Goal: Task Accomplishment & Management: Complete application form

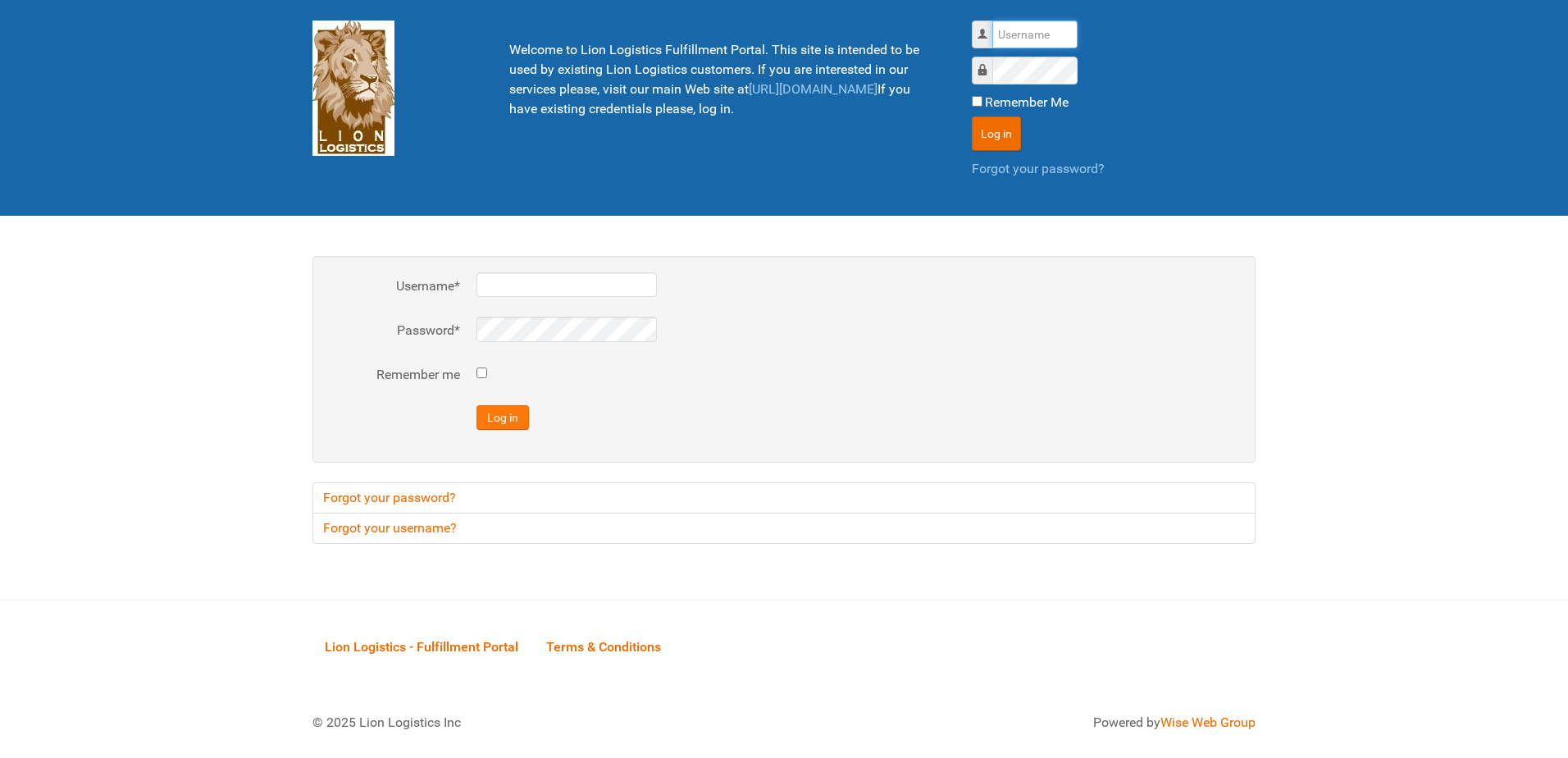
type input "al"
click at [510, 411] on button "Log in" at bounding box center [502, 418] width 53 height 24
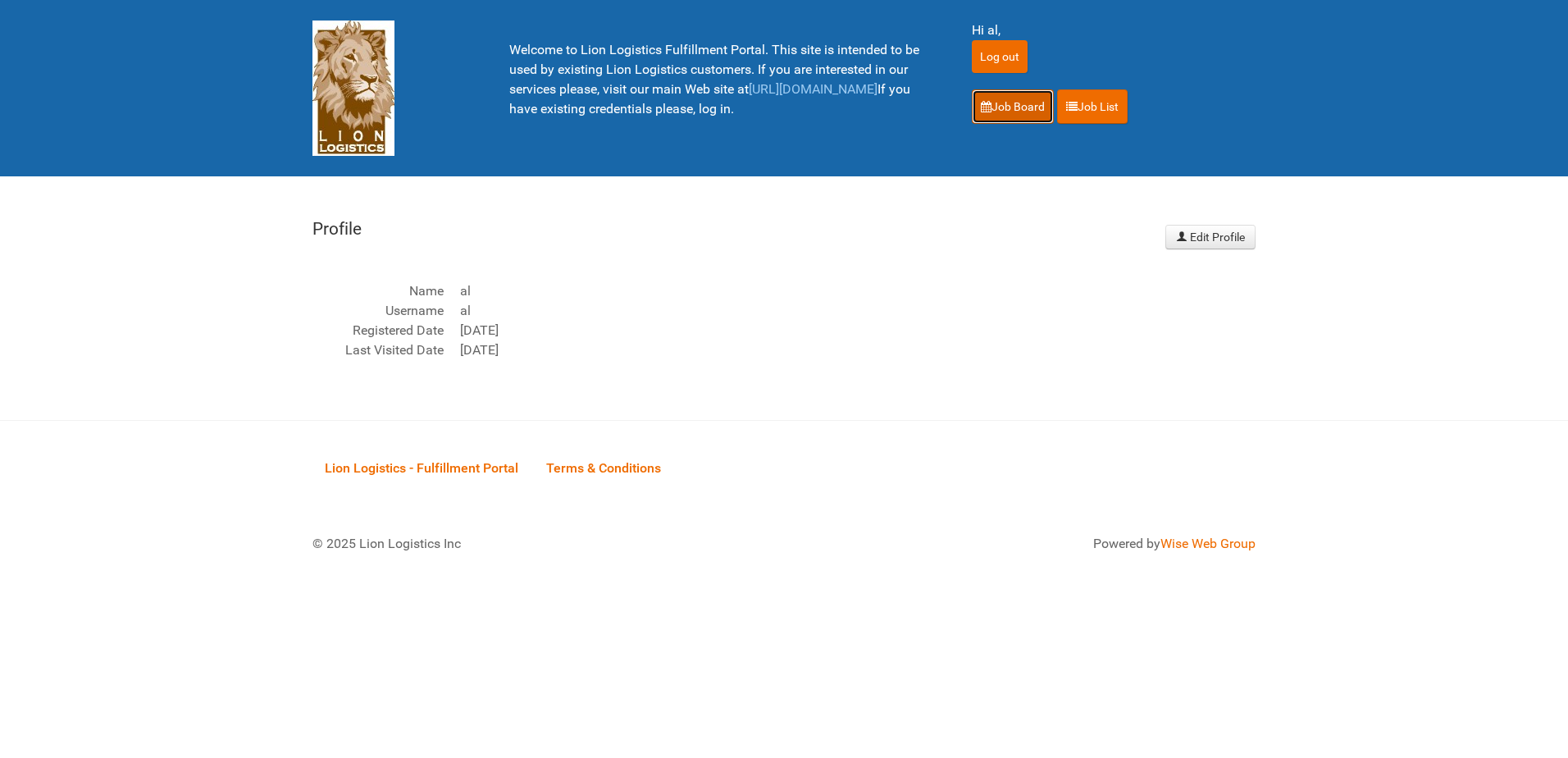
click at [1011, 95] on link "Job Board" at bounding box center [1012, 107] width 82 height 35
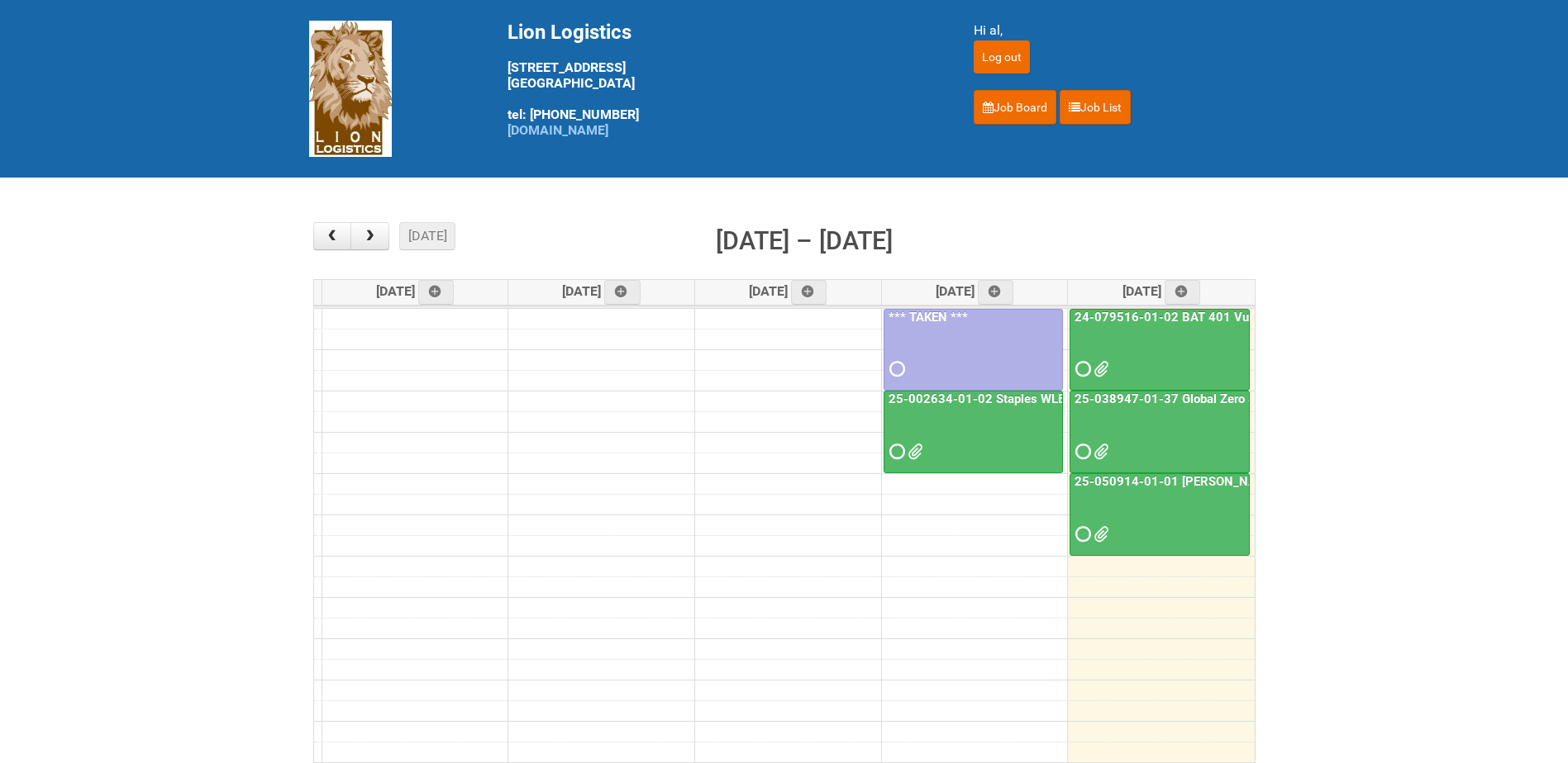
click at [1174, 362] on div at bounding box center [1159, 355] width 177 height 54
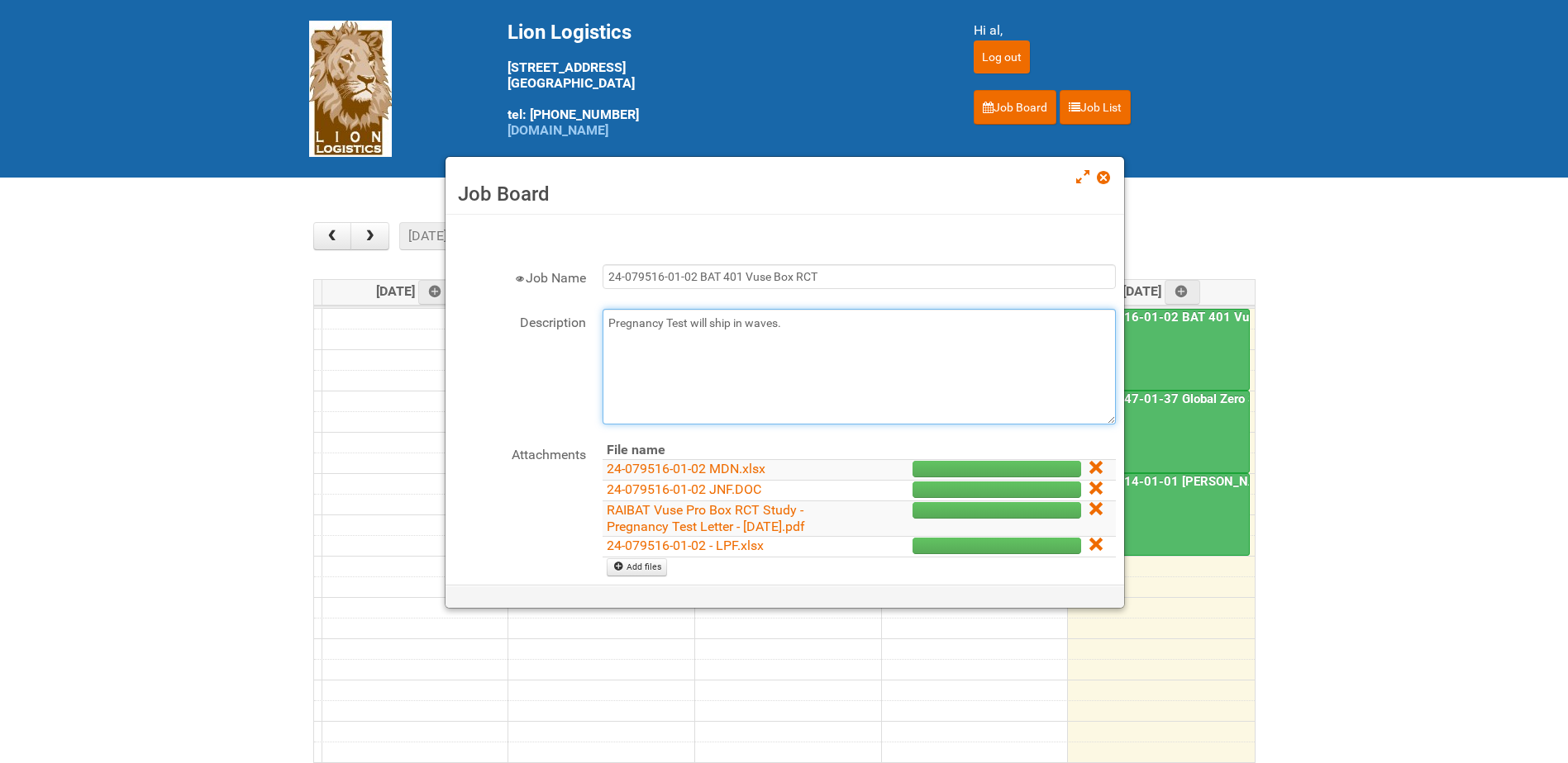
click at [813, 324] on textarea "Pregnancy Test will ship in waves." at bounding box center [859, 366] width 513 height 116
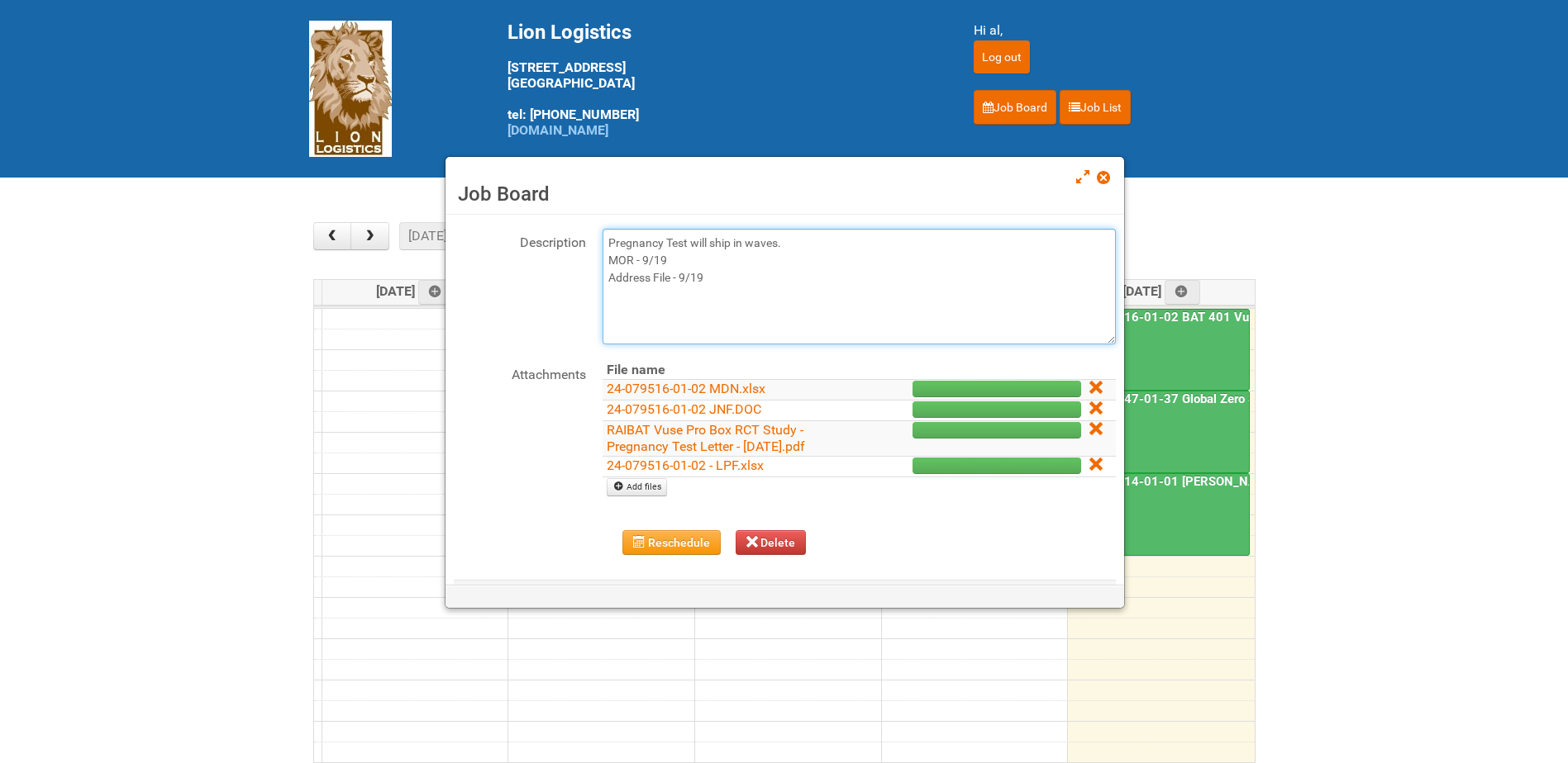
scroll to position [158, 0]
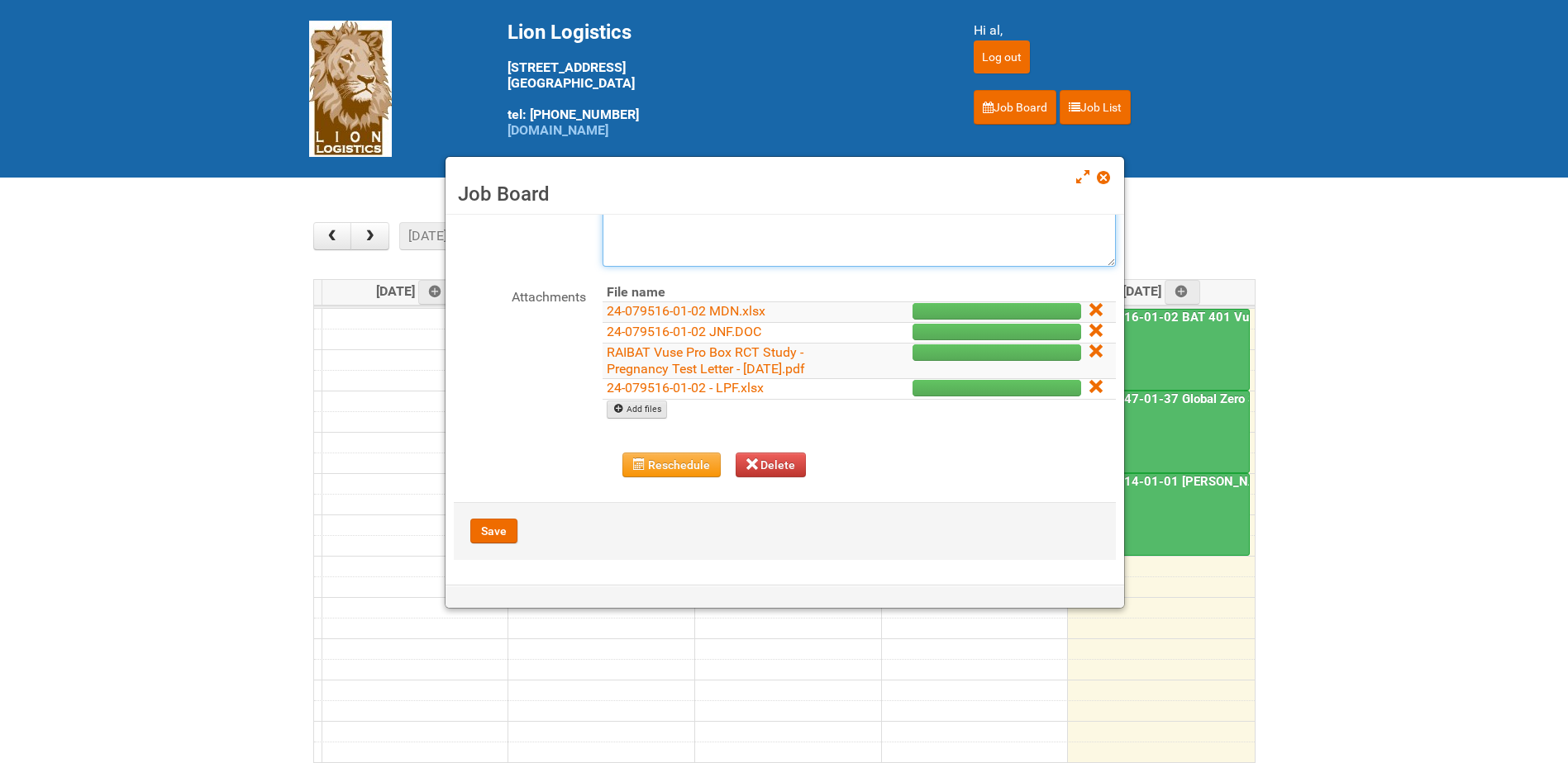
type textarea "Pregnancy Test will ship in waves. MOR - 9/19 Address File - 9/19"
click at [650, 415] on link "Add files" at bounding box center [636, 409] width 60 height 18
type input "C:\fakepath\24-079516-01 BAT 401 Vuse Box RCT - Address File.xlsx"
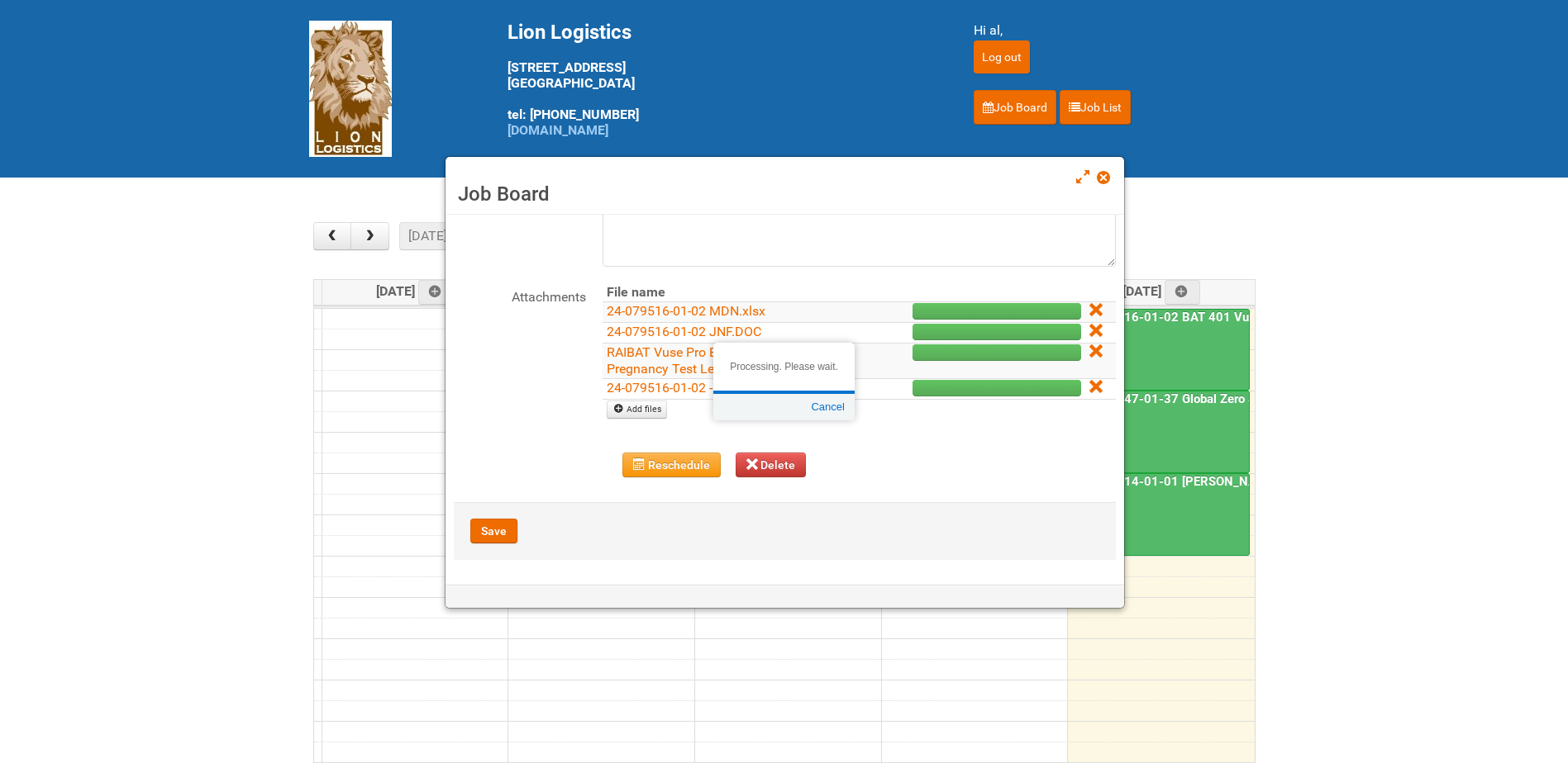
click at [494, 377] on div at bounding box center [784, 381] width 1568 height 763
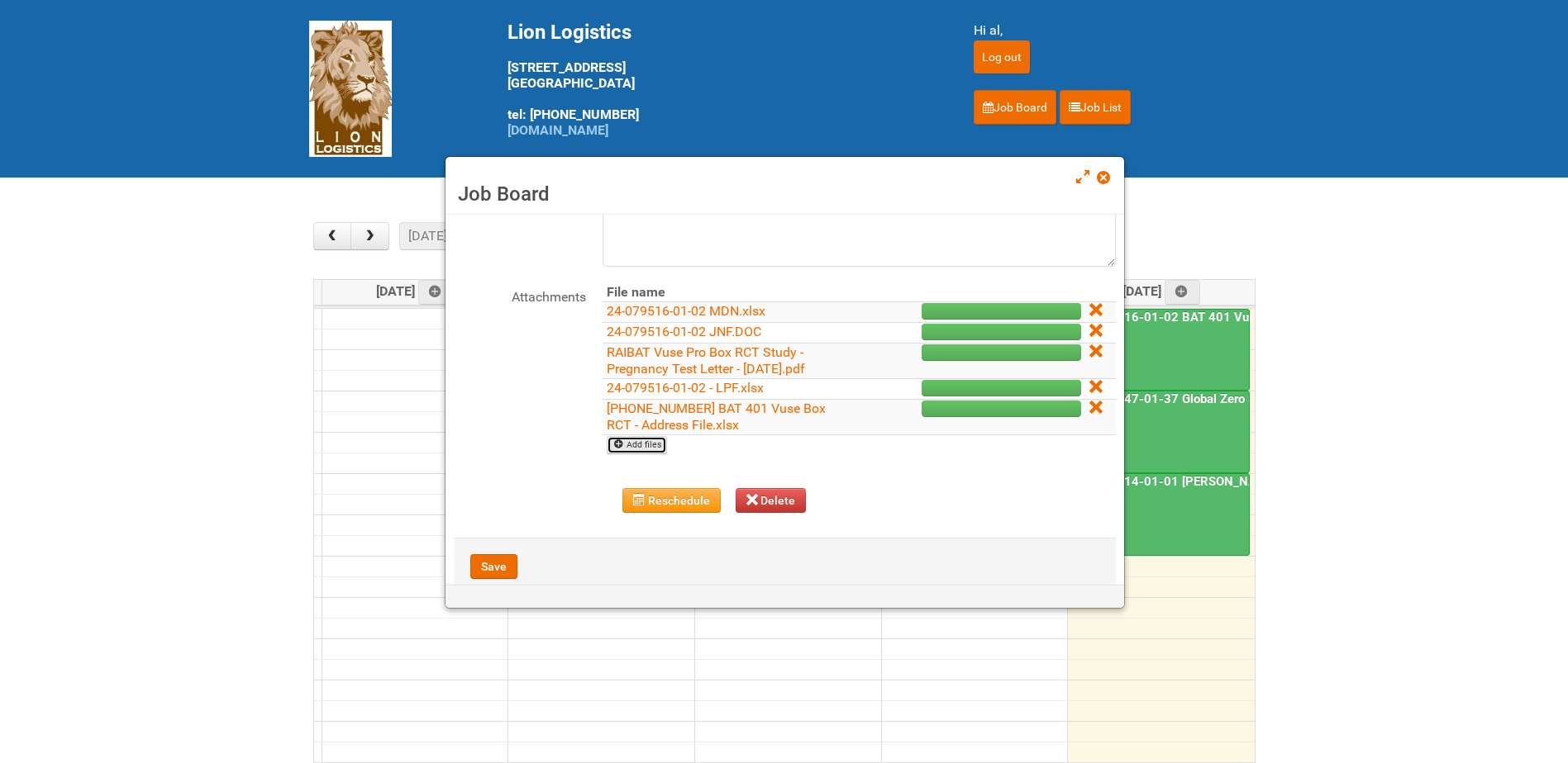
click at [647, 448] on link "Add files" at bounding box center [636, 445] width 60 height 18
type input "C:\fakepath\24-079516-01-02 MOR.xlsm"
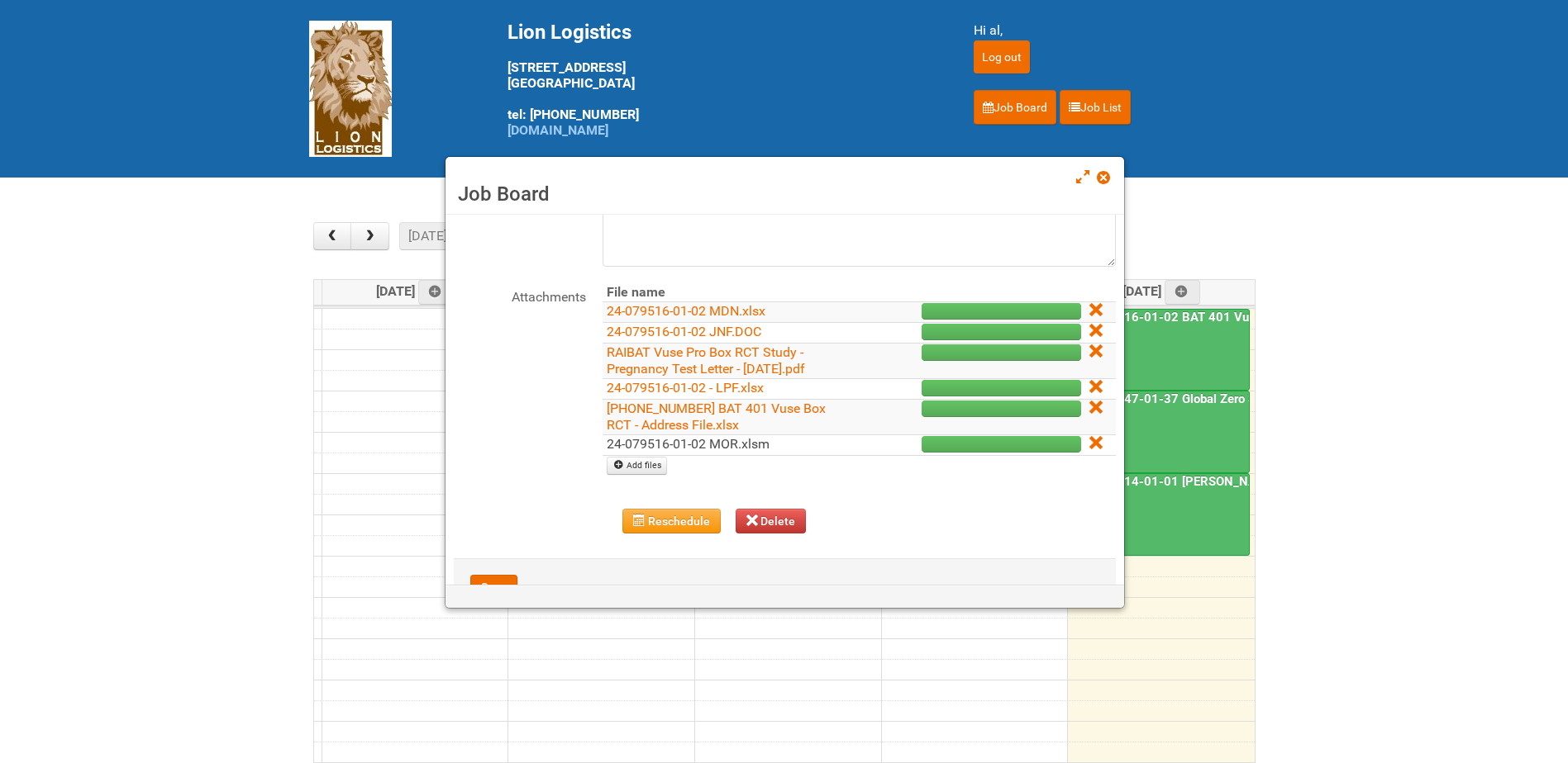
click at [726, 445] on link "24-079516-01-02 MOR.xlsm" at bounding box center [688, 444] width 163 height 16
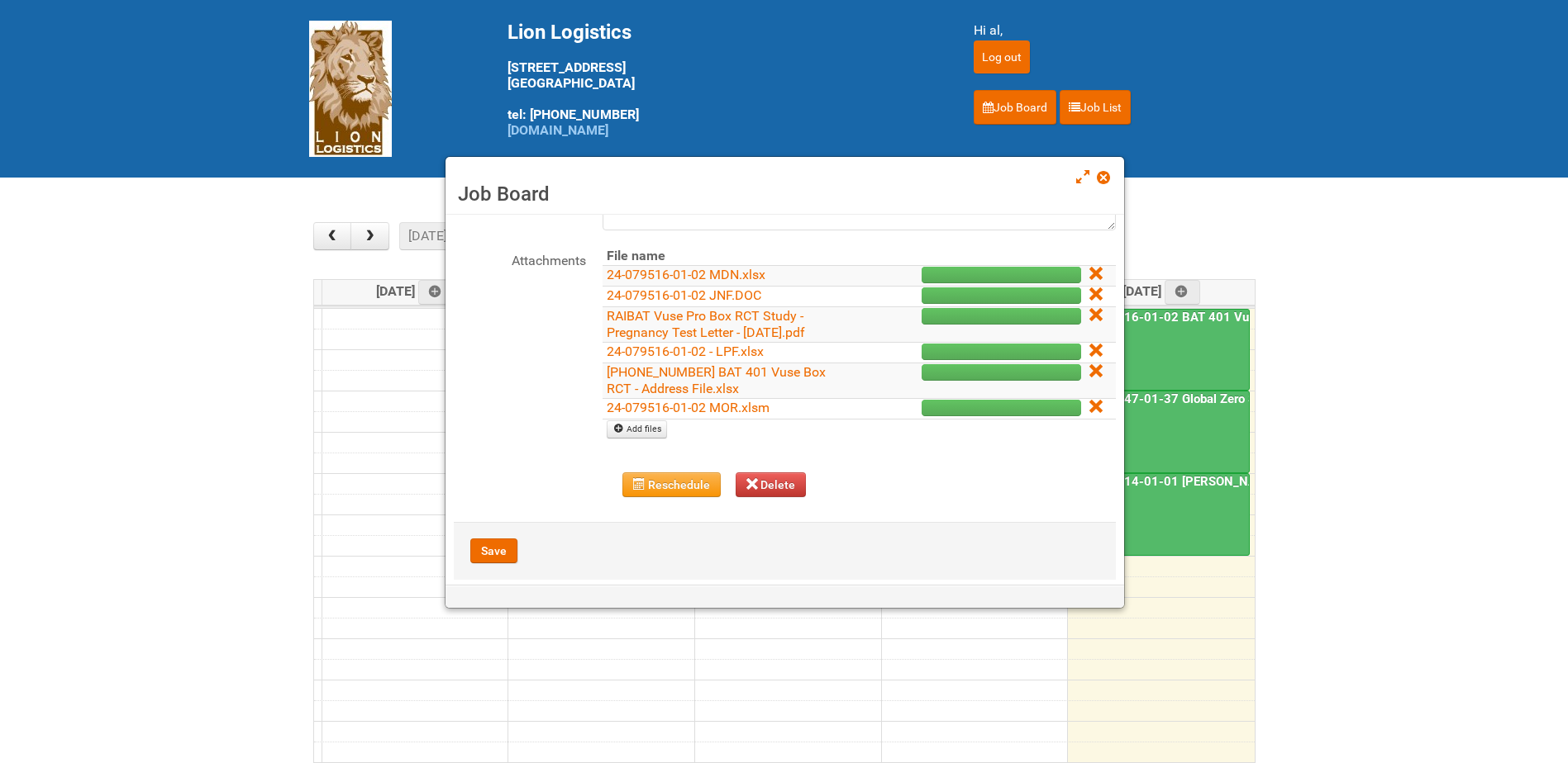
scroll to position [214, 0]
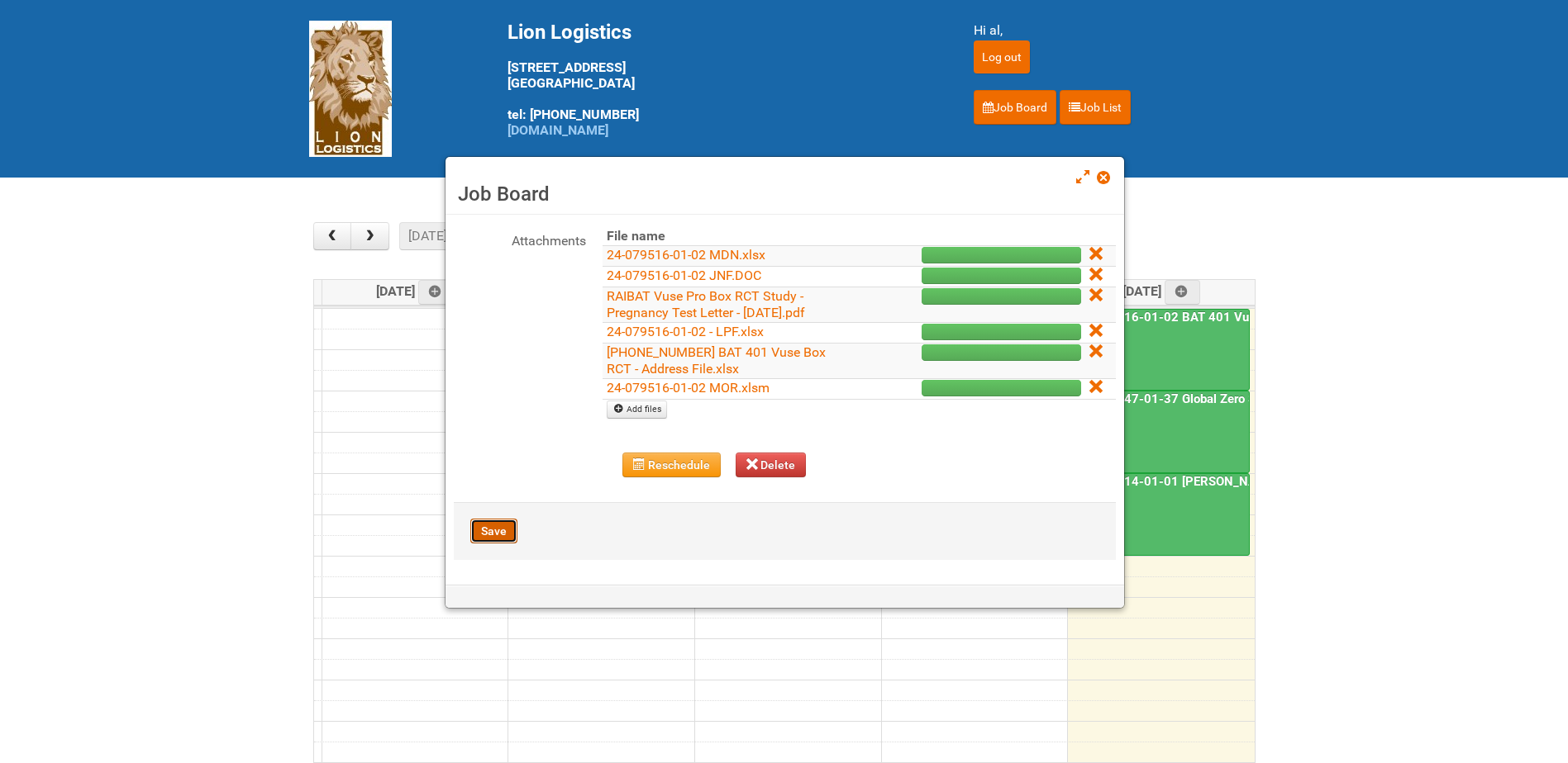
click at [497, 529] on button "Save" at bounding box center [494, 531] width 47 height 24
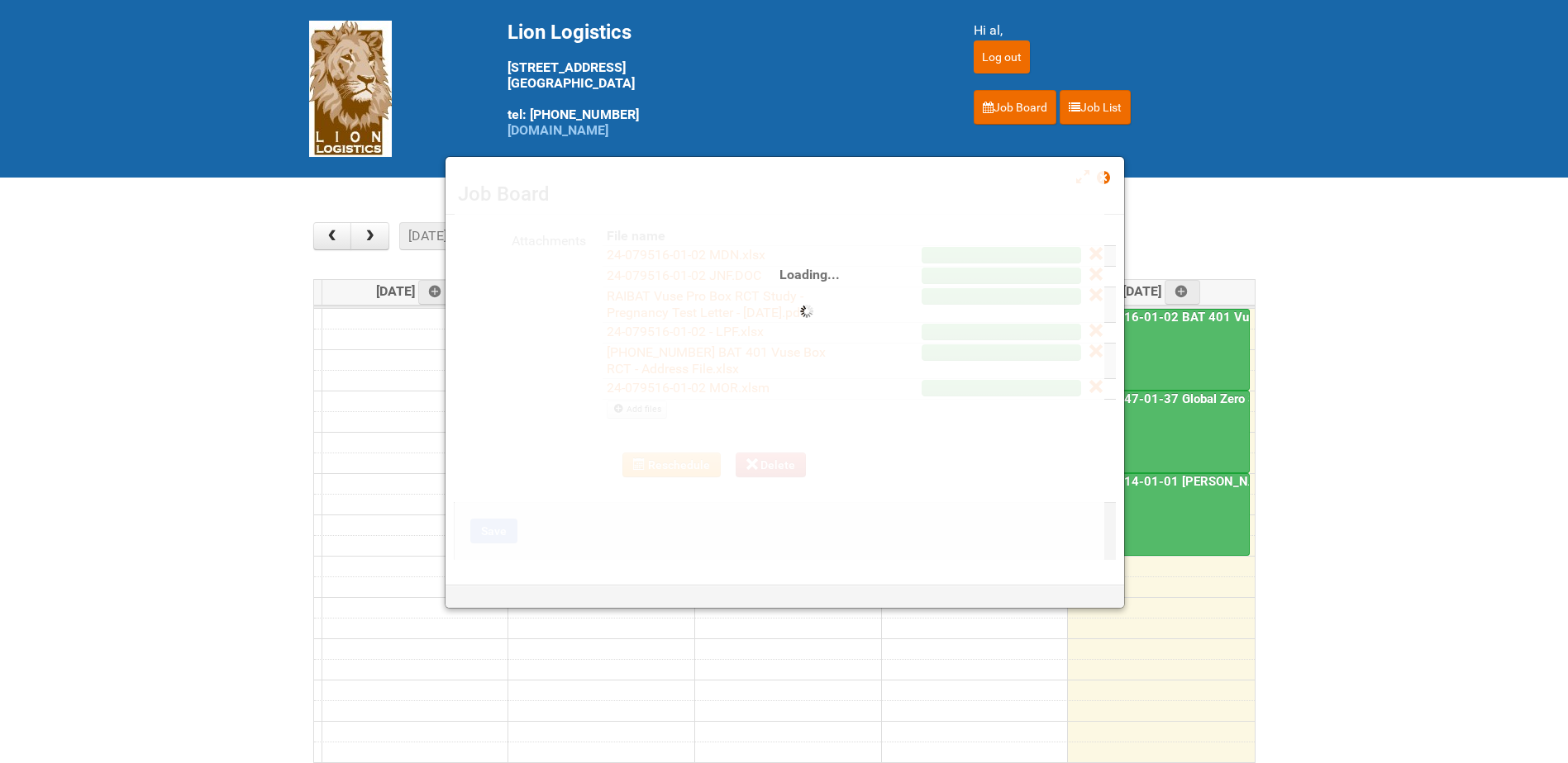
click at [866, 211] on div "Loading..." at bounding box center [779, 285] width 649 height 551
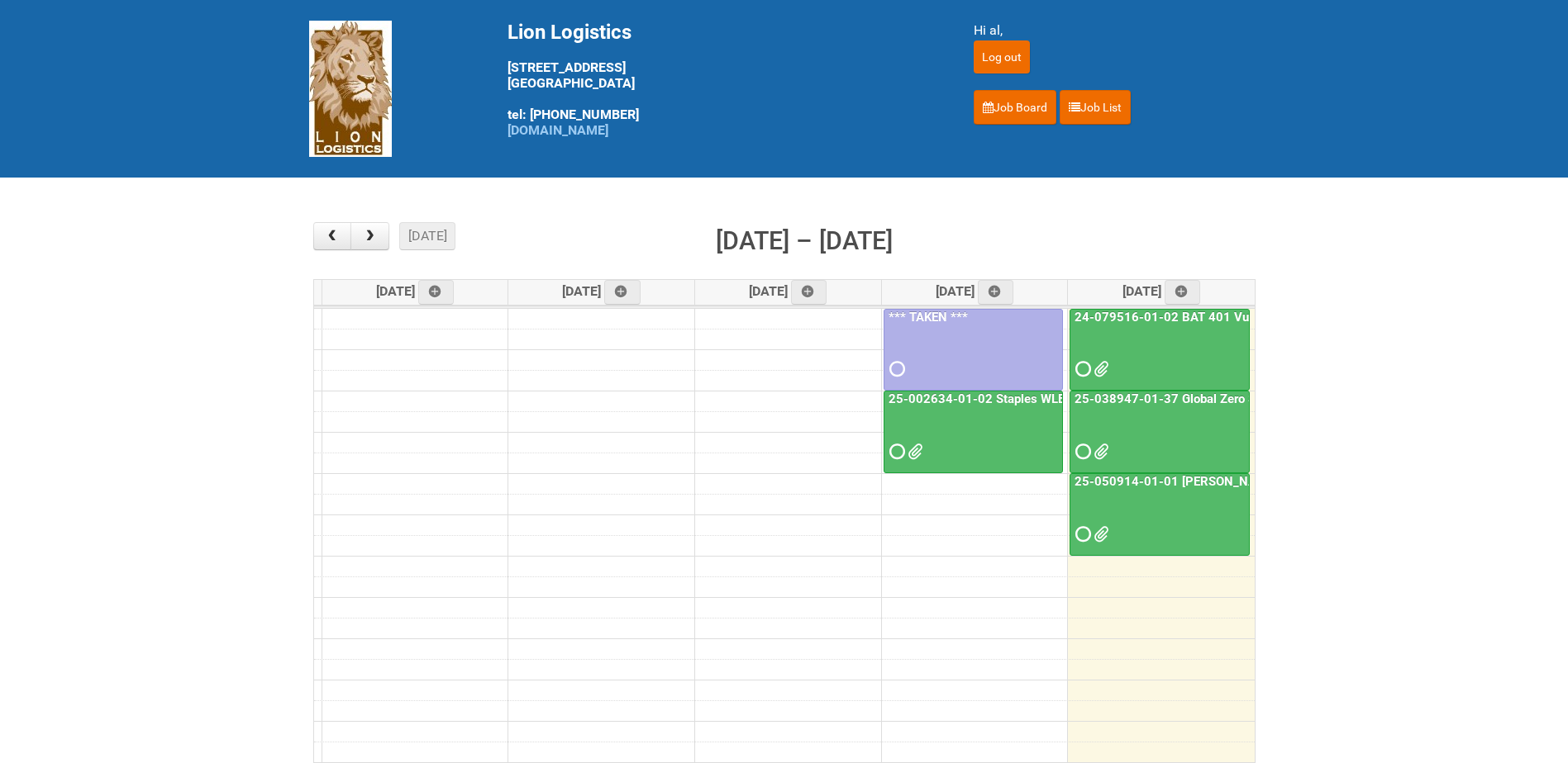
click at [1448, 426] on main "× ■ - My Jobs ■ - Other Jobs Add today month week Sep 15 – 19, 2025 Mon 9/15 Tu…" at bounding box center [784, 515] width 1568 height 675
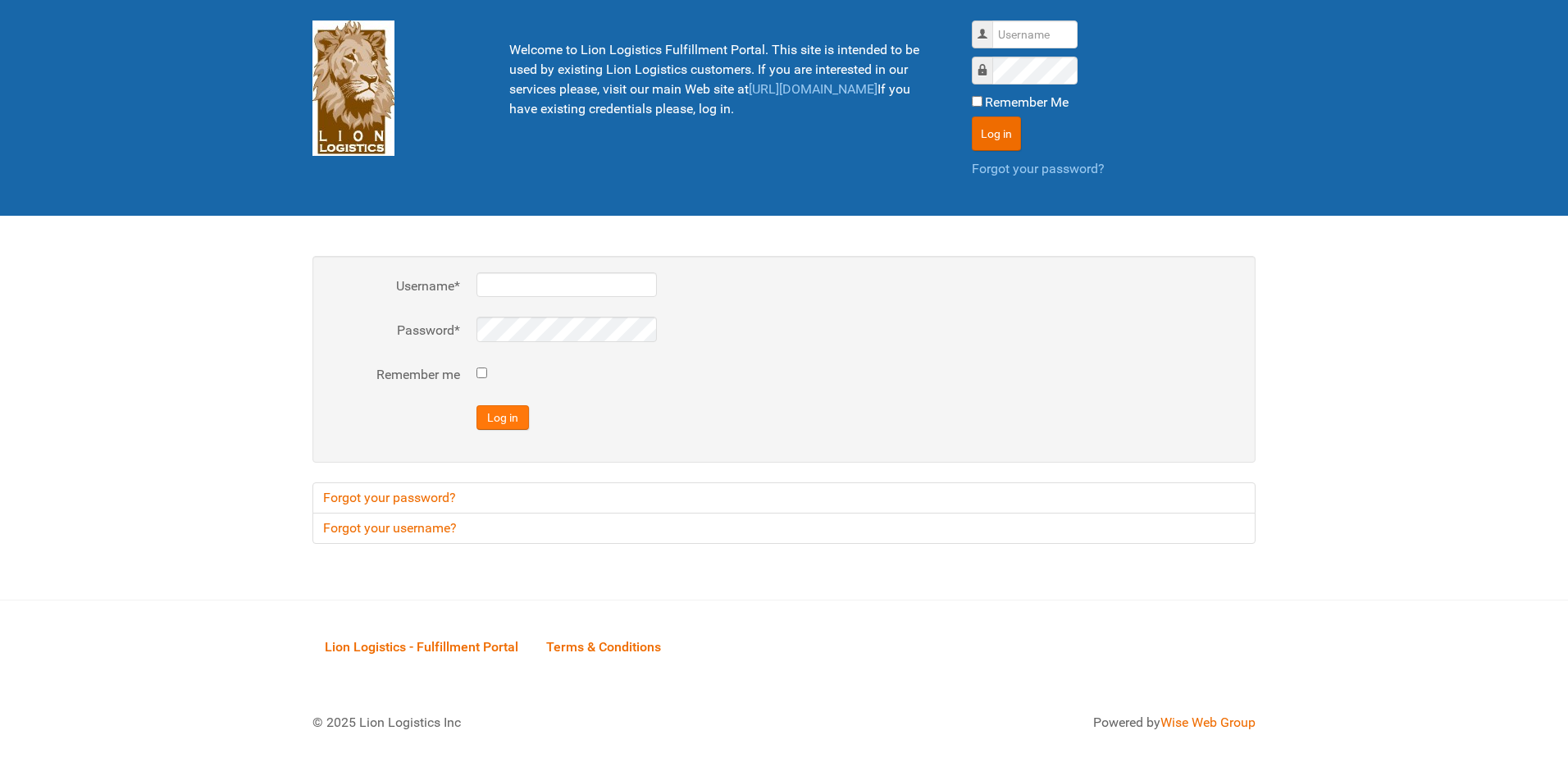
type input "al"
click at [502, 418] on button "Log in" at bounding box center [502, 418] width 53 height 24
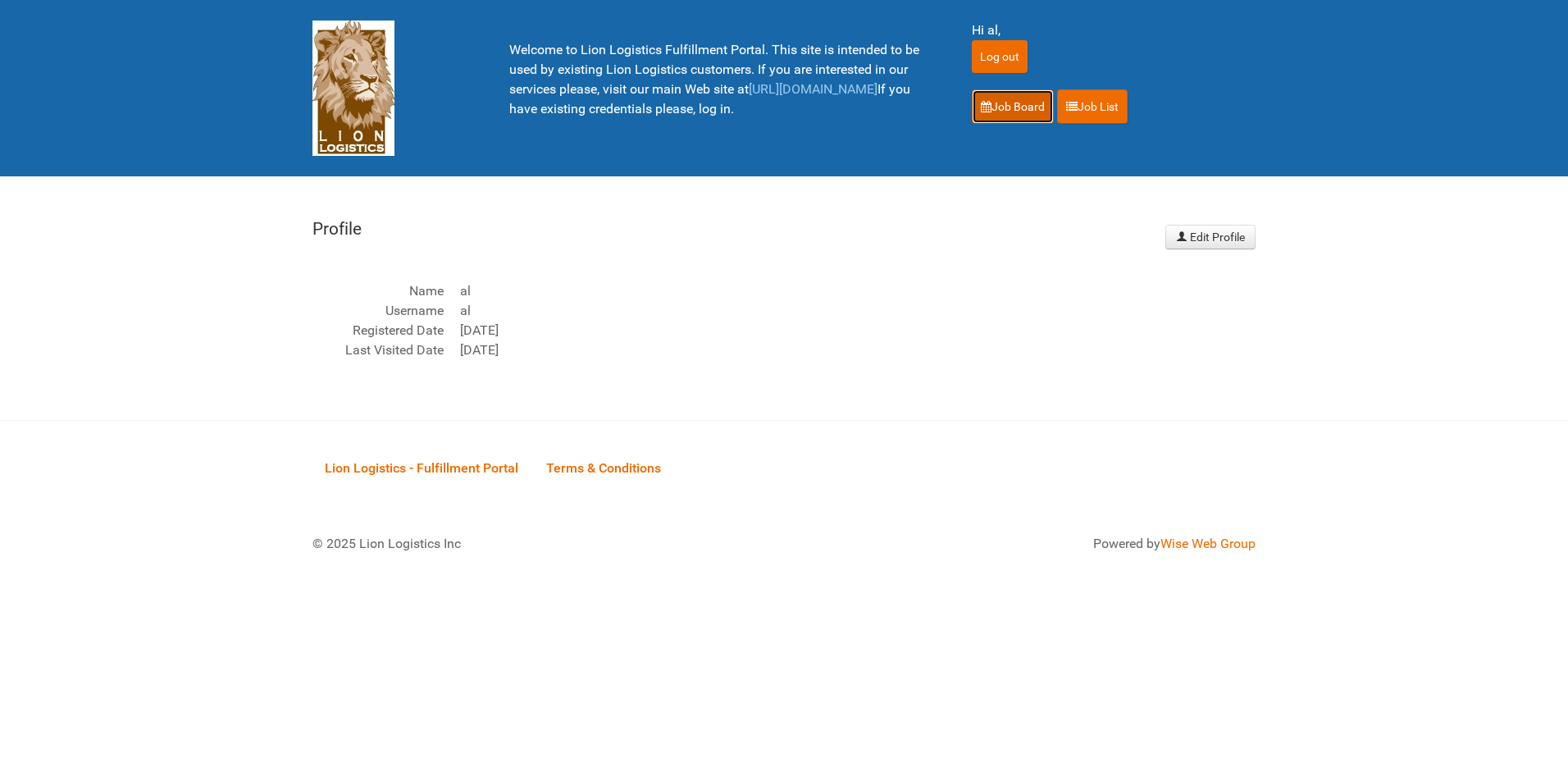
click at [1016, 107] on link "Job Board" at bounding box center [1012, 107] width 82 height 35
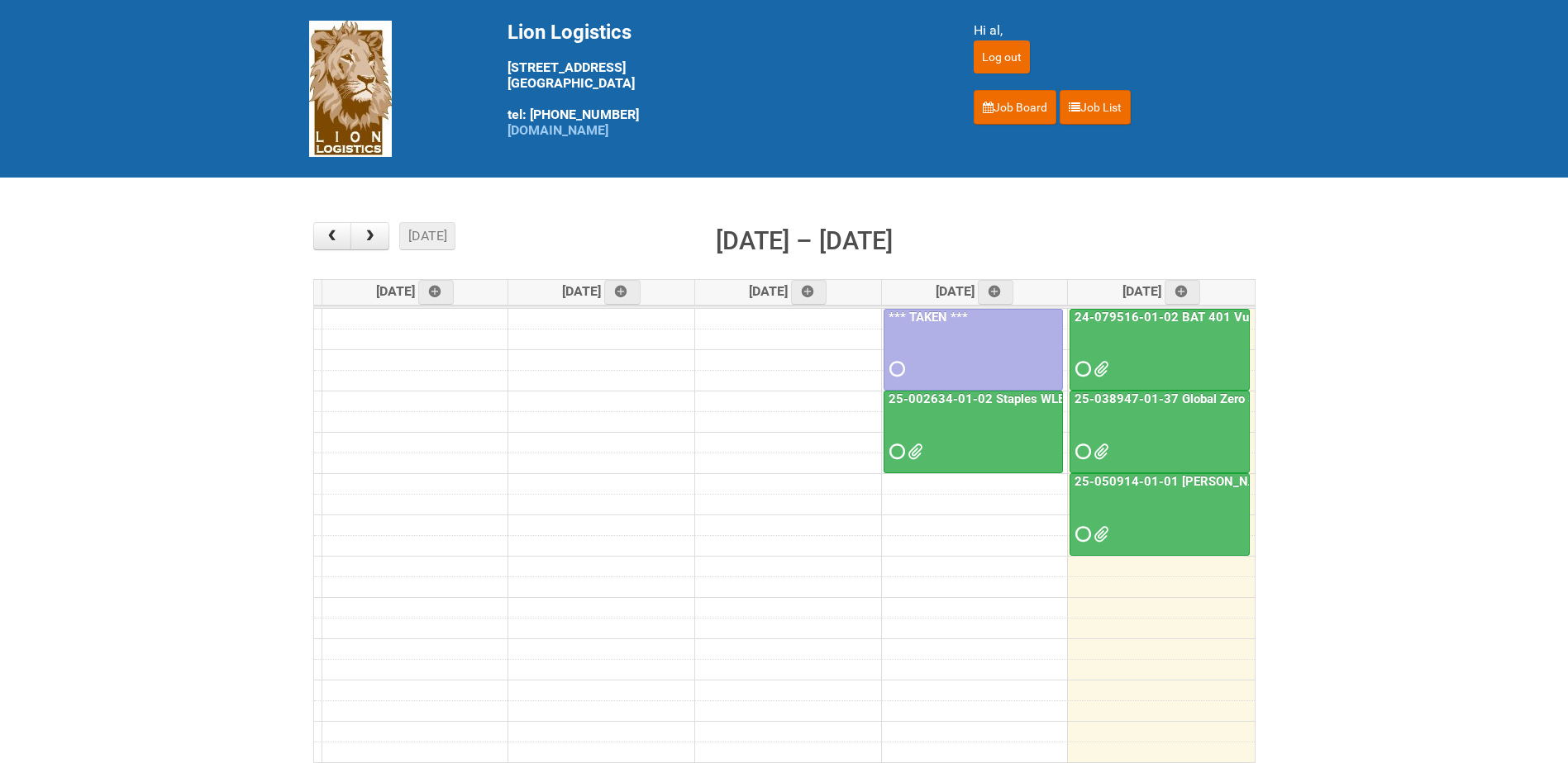
click at [1185, 339] on div at bounding box center [1159, 355] width 177 height 54
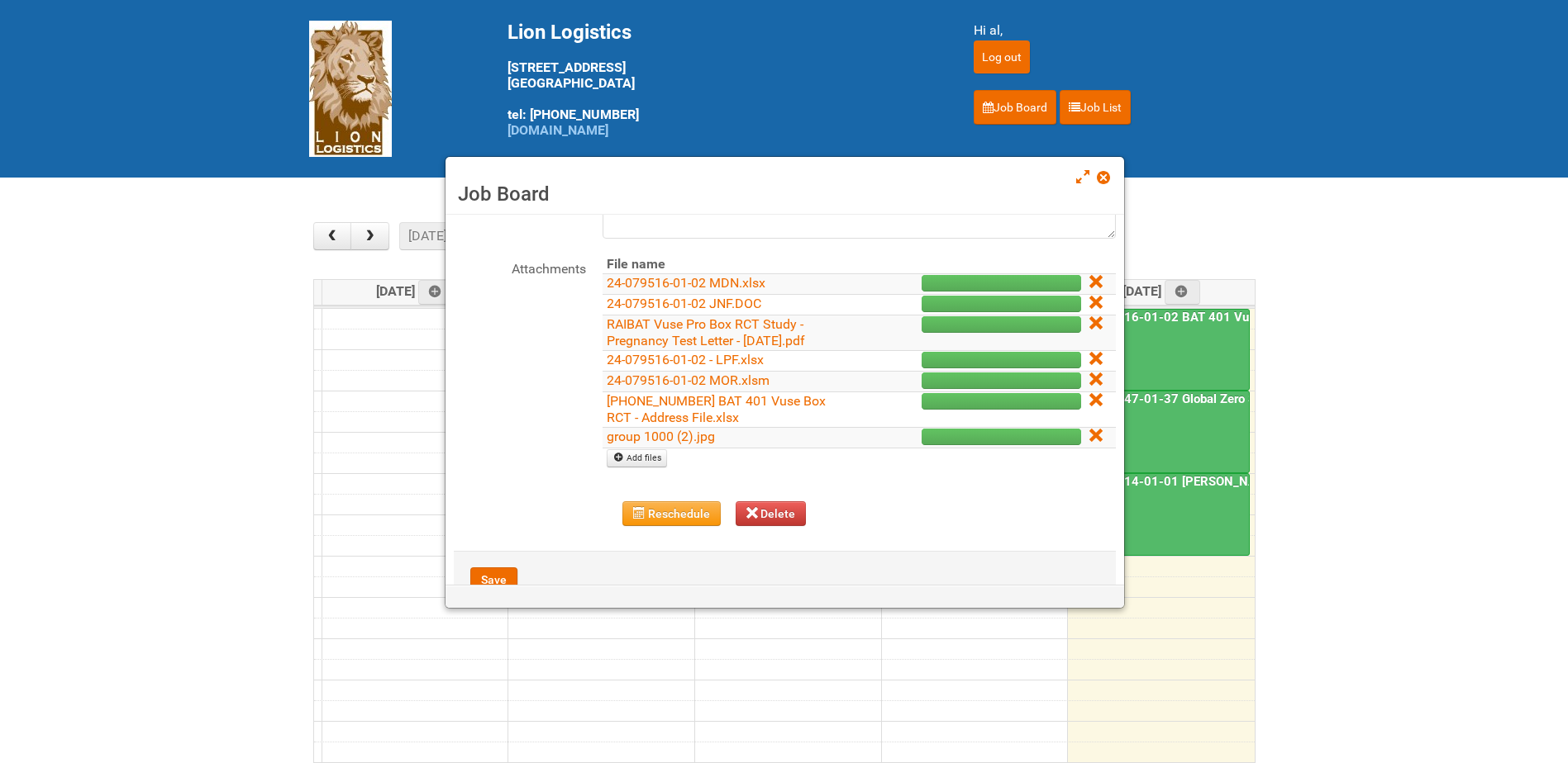
scroll to position [235, 0]
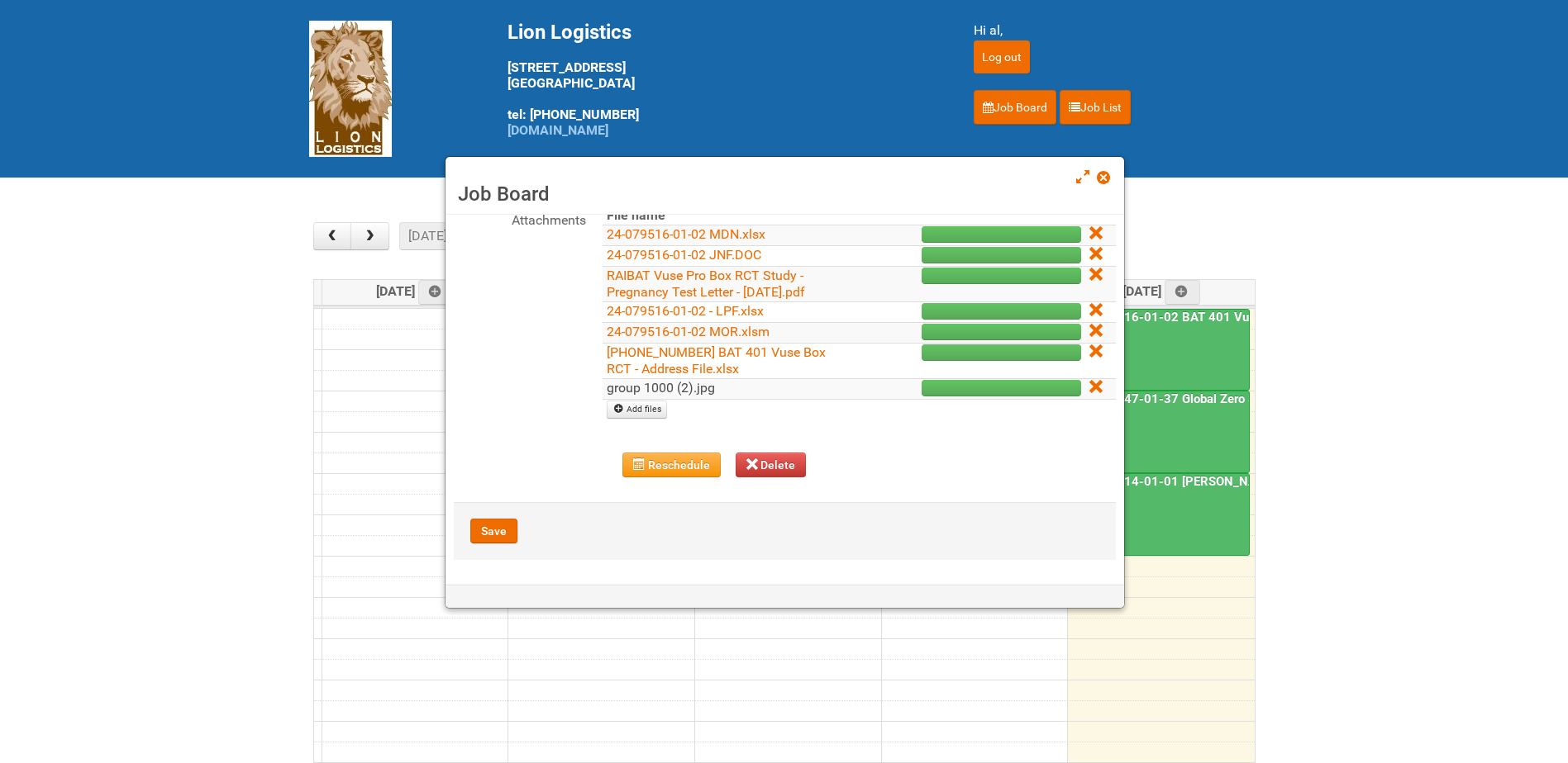
click at [689, 393] on link "group 1000 (2).jpg" at bounding box center [661, 388] width 108 height 16
click at [32, 331] on main "× ■ - My Jobs ■ - Other Jobs Add today month week Sep 15 – 19, 2025 Mon 9/15 Tu…" at bounding box center [784, 515] width 1568 height 675
click at [1100, 180] on span at bounding box center [1102, 177] width 11 height 11
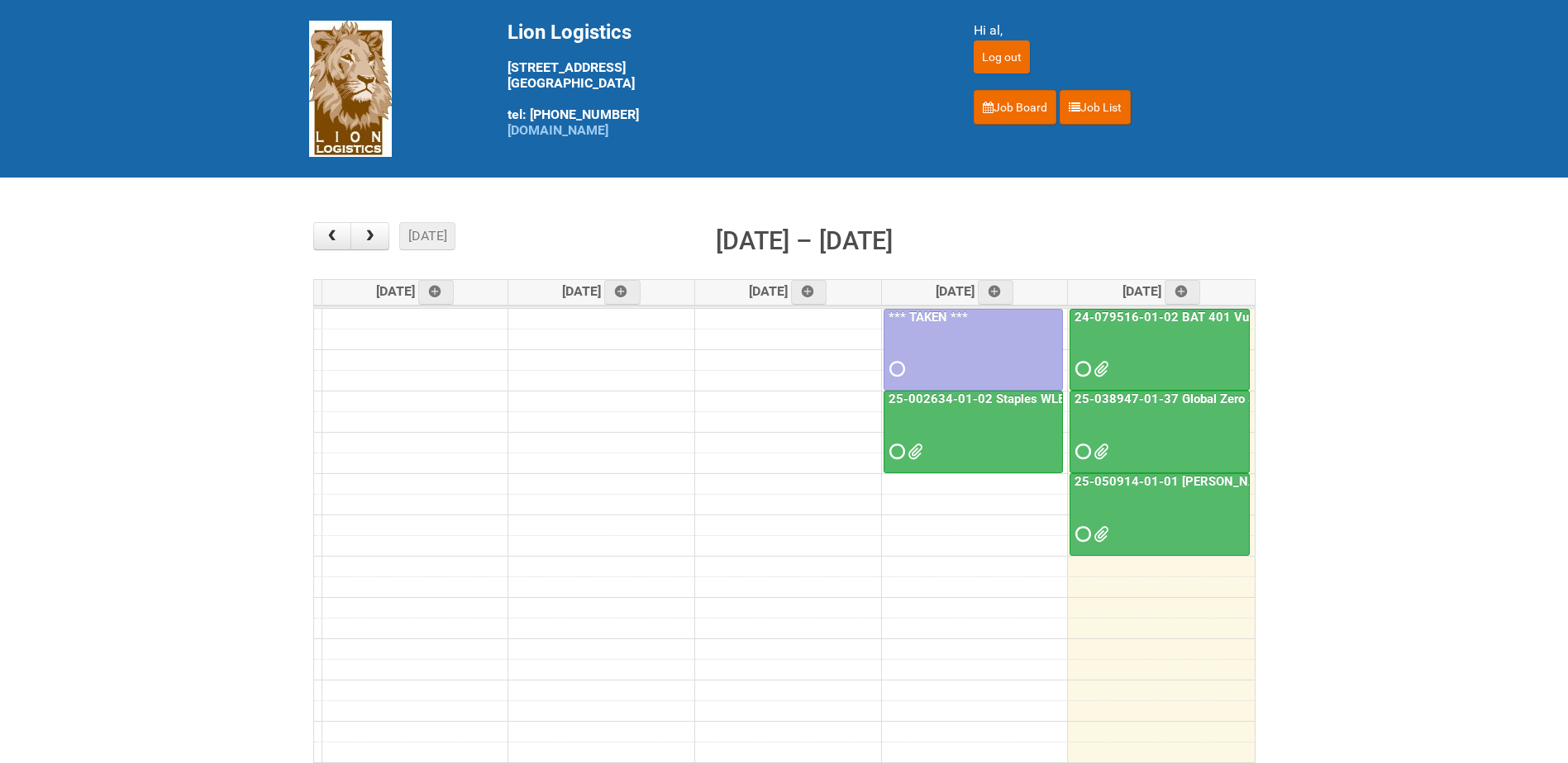
click at [112, 504] on main "× ■ - My Jobs ■ - Other Jobs Add today month week Sep 15 – 19, 2025 Mon 9/15 Tu…" at bounding box center [784, 515] width 1568 height 675
click at [132, 522] on main "× ■ - My Jobs ■ - Other Jobs Add today month week Sep 15 – 19, 2025 Mon 9/15 Tu…" at bounding box center [784, 515] width 1568 height 675
click at [1473, 442] on main "× ■ - My Jobs ■ - Other Jobs Add today month week Sep 15 – 19, 2025 Mon 9/15 Tu…" at bounding box center [784, 515] width 1568 height 675
click at [214, 452] on main "× ■ - My Jobs ■ - Other Jobs Add today month week Sep 15 – 19, 2025 Mon 9/15 Tu…" at bounding box center [784, 515] width 1568 height 675
click at [127, 576] on main "× ■ - My Jobs ■ - Other Jobs Add today month week Sep 15 – 19, 2025 Mon 9/15 Tu…" at bounding box center [784, 515] width 1568 height 675
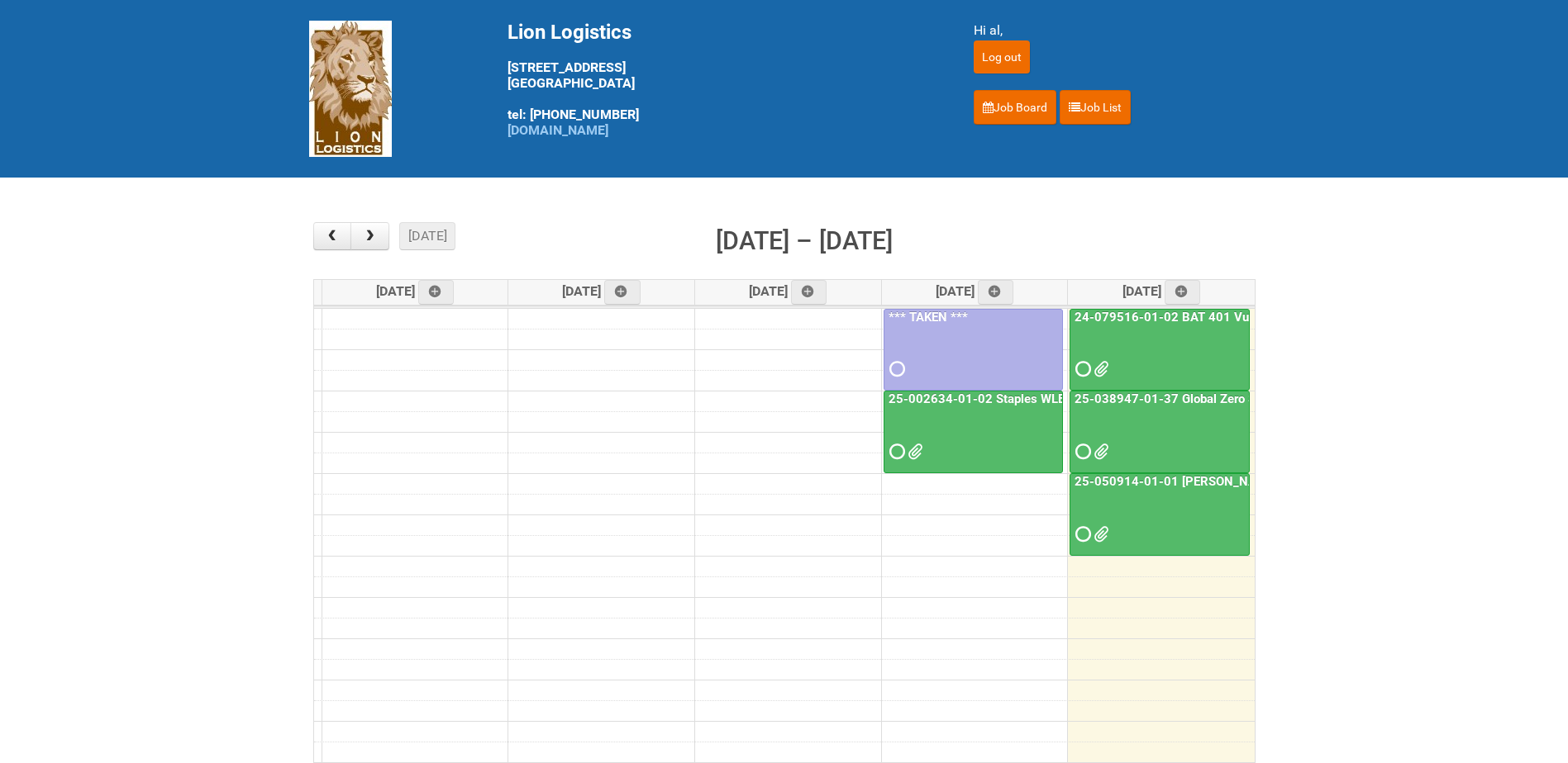
click at [127, 576] on main "× ■ - My Jobs ■ - Other Jobs Add today month week Sep 15 – 19, 2025 Mon 9/15 Tu…" at bounding box center [784, 515] width 1568 height 675
click at [173, 481] on main "× ■ - My Jobs ■ - Other Jobs Add today month week Sep 15 – 19, 2025 Mon 9/15 Tu…" at bounding box center [784, 515] width 1568 height 675
click at [373, 235] on span "button" at bounding box center [370, 235] width 16 height 13
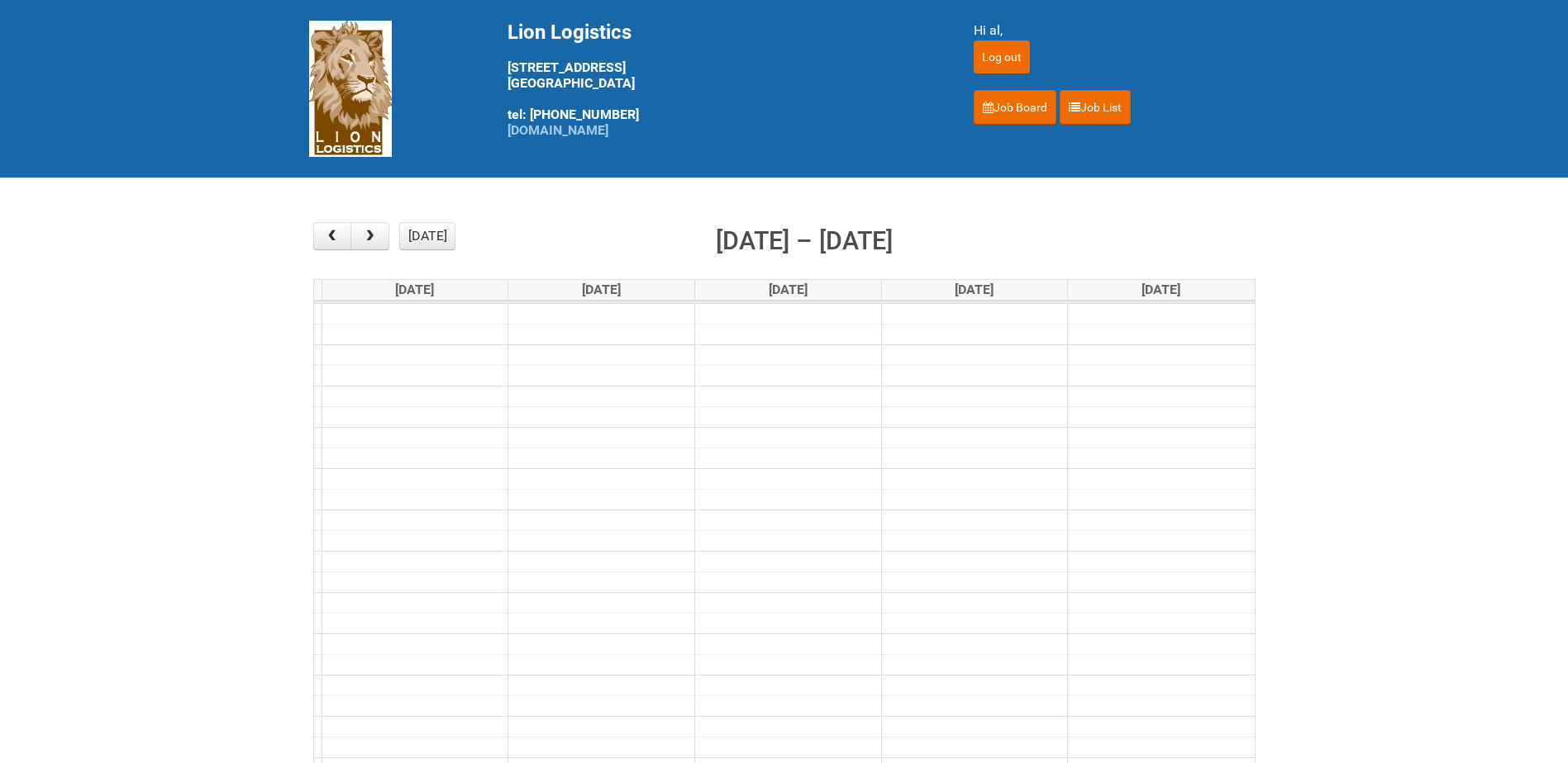
click at [574, 315] on td at bounding box center [784, 315] width 941 height 21
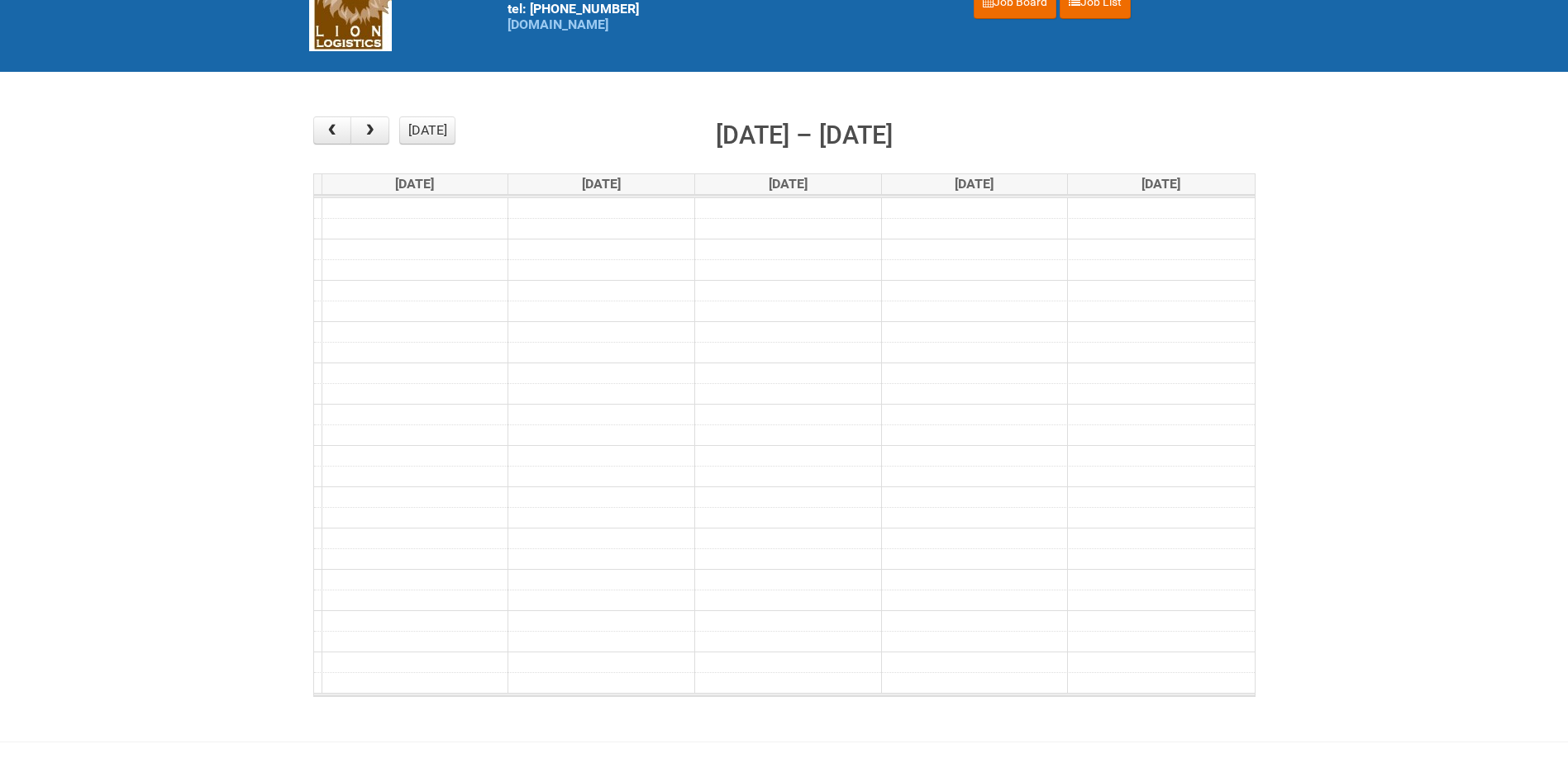
scroll to position [0, 0]
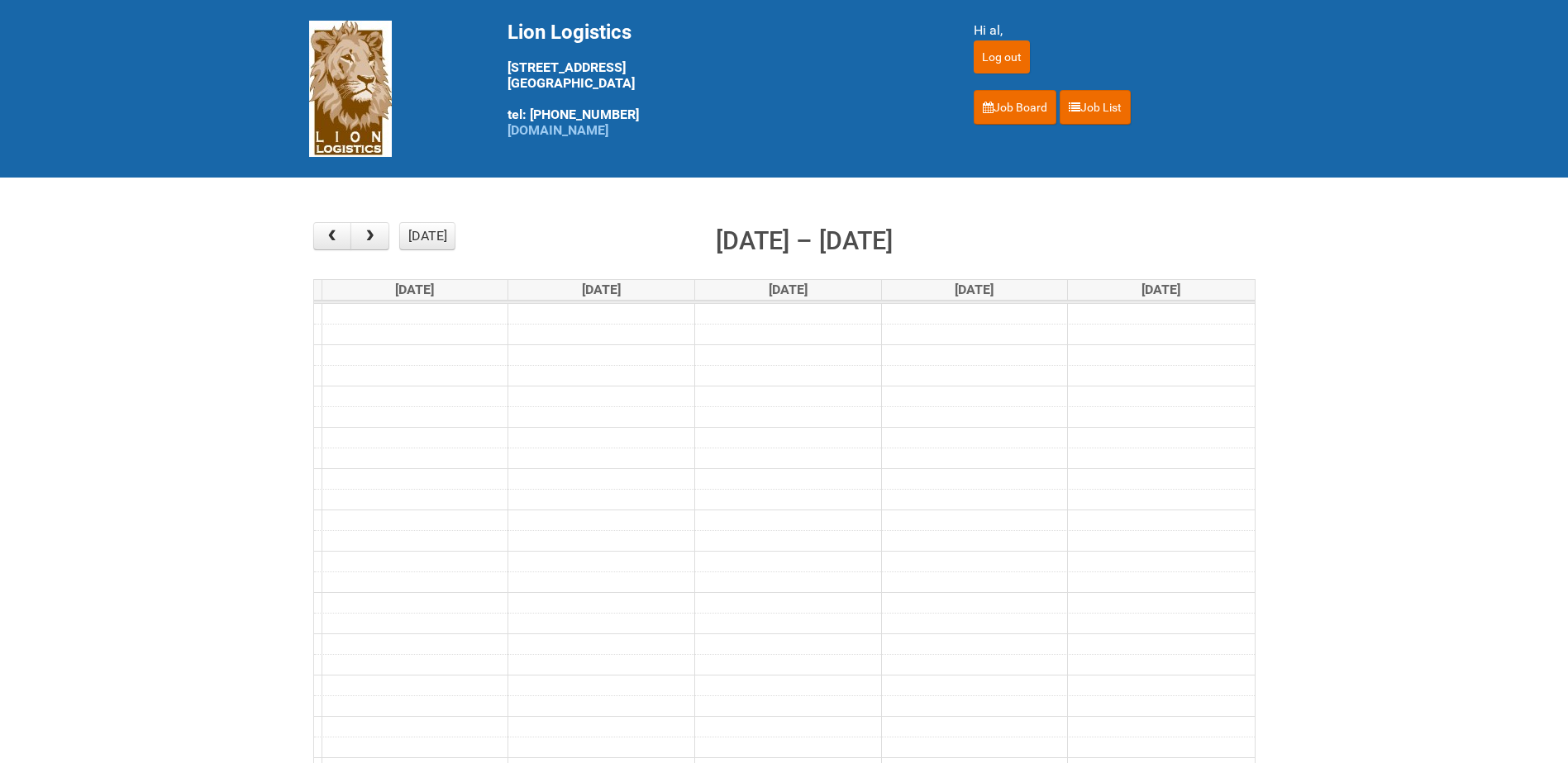
click at [617, 315] on td at bounding box center [784, 315] width 941 height 21
drag, startPoint x: 617, startPoint y: 315, endPoint x: 605, endPoint y: 316, distance: 12.0
click at [605, 316] on td at bounding box center [784, 315] width 941 height 21
click at [571, 314] on td at bounding box center [784, 315] width 941 height 21
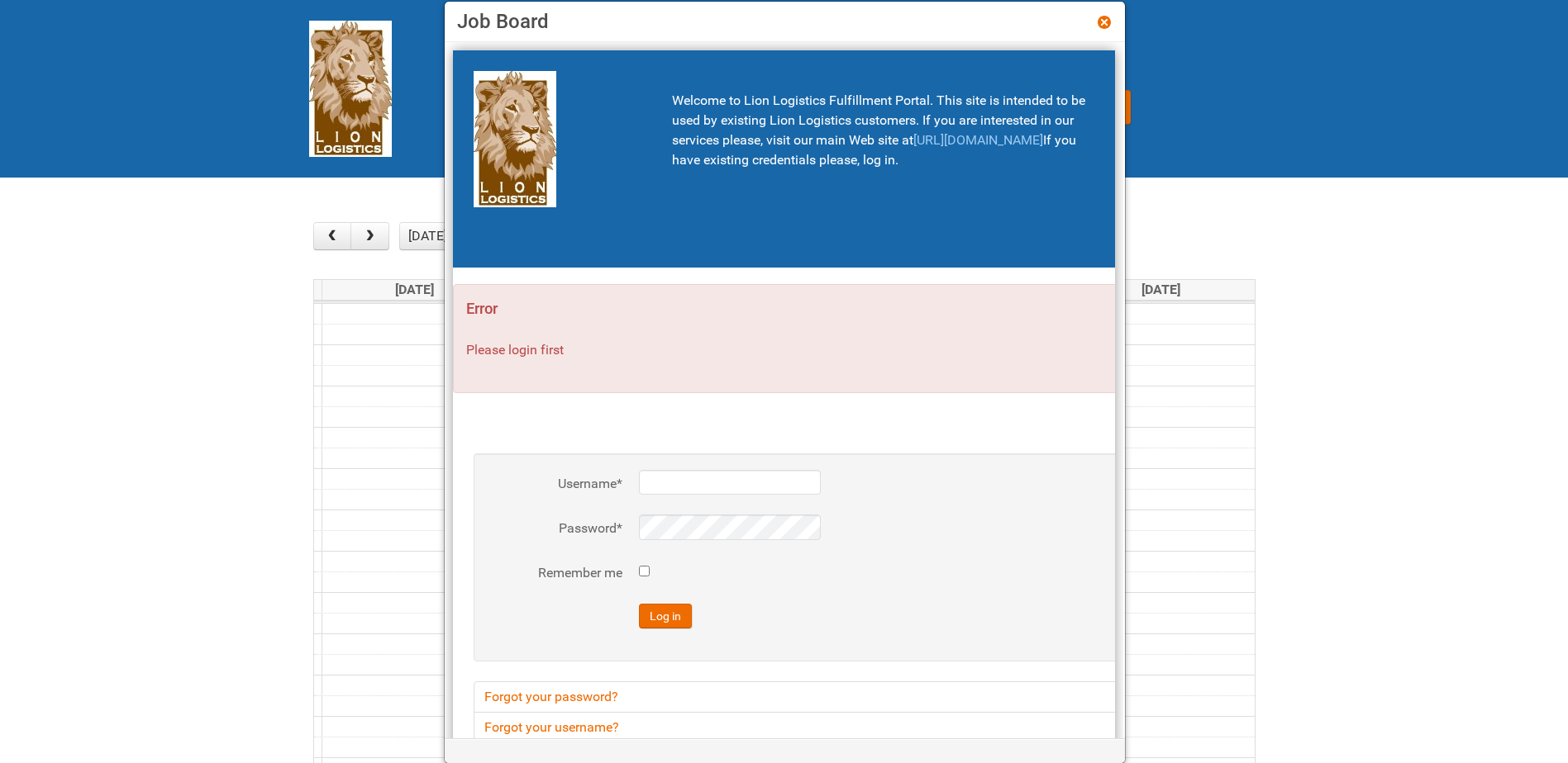
type input "al"
click at [676, 615] on button "Log in" at bounding box center [665, 616] width 53 height 24
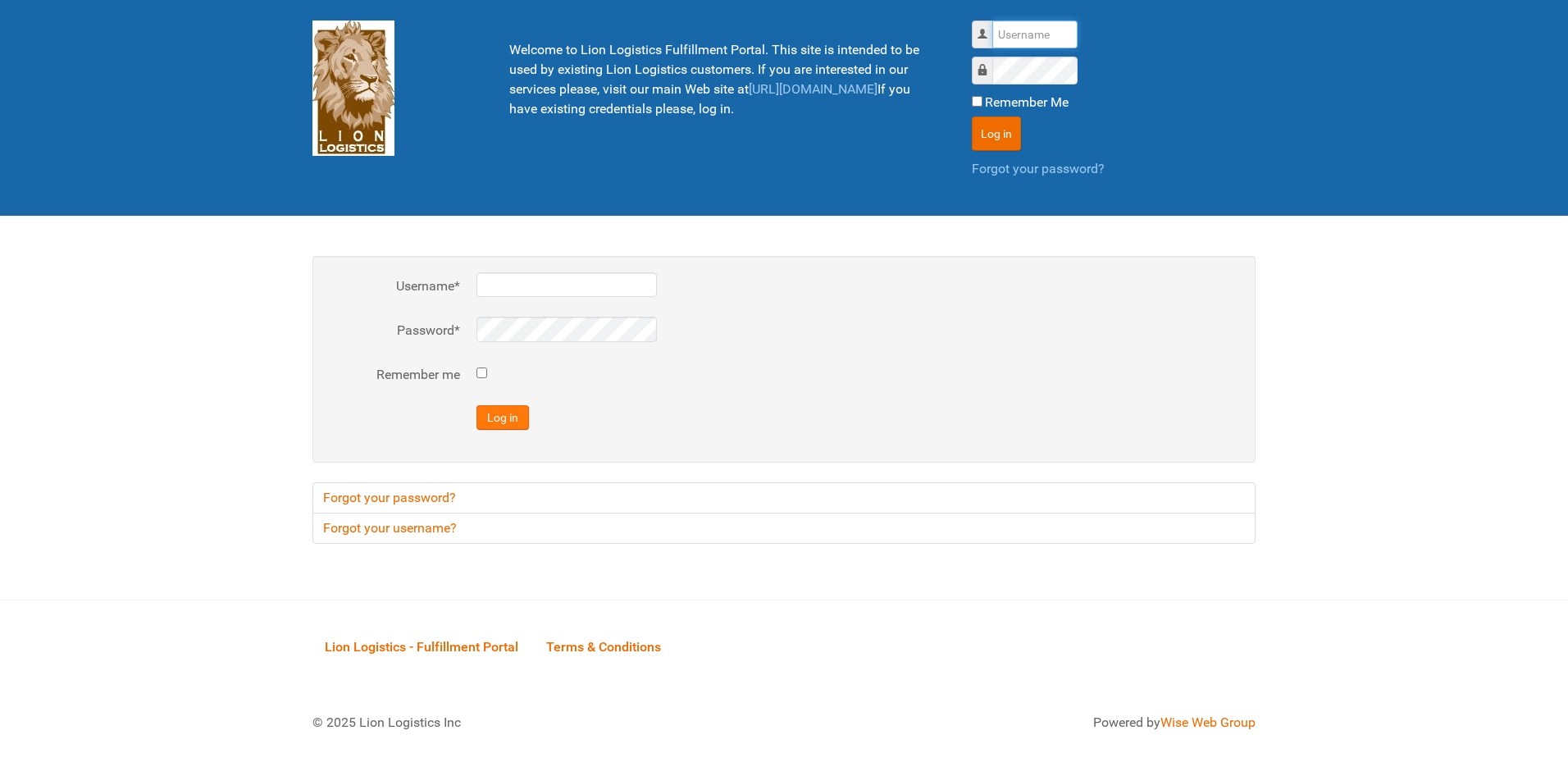
type input "al"
click at [495, 416] on button "Log in" at bounding box center [502, 418] width 53 height 24
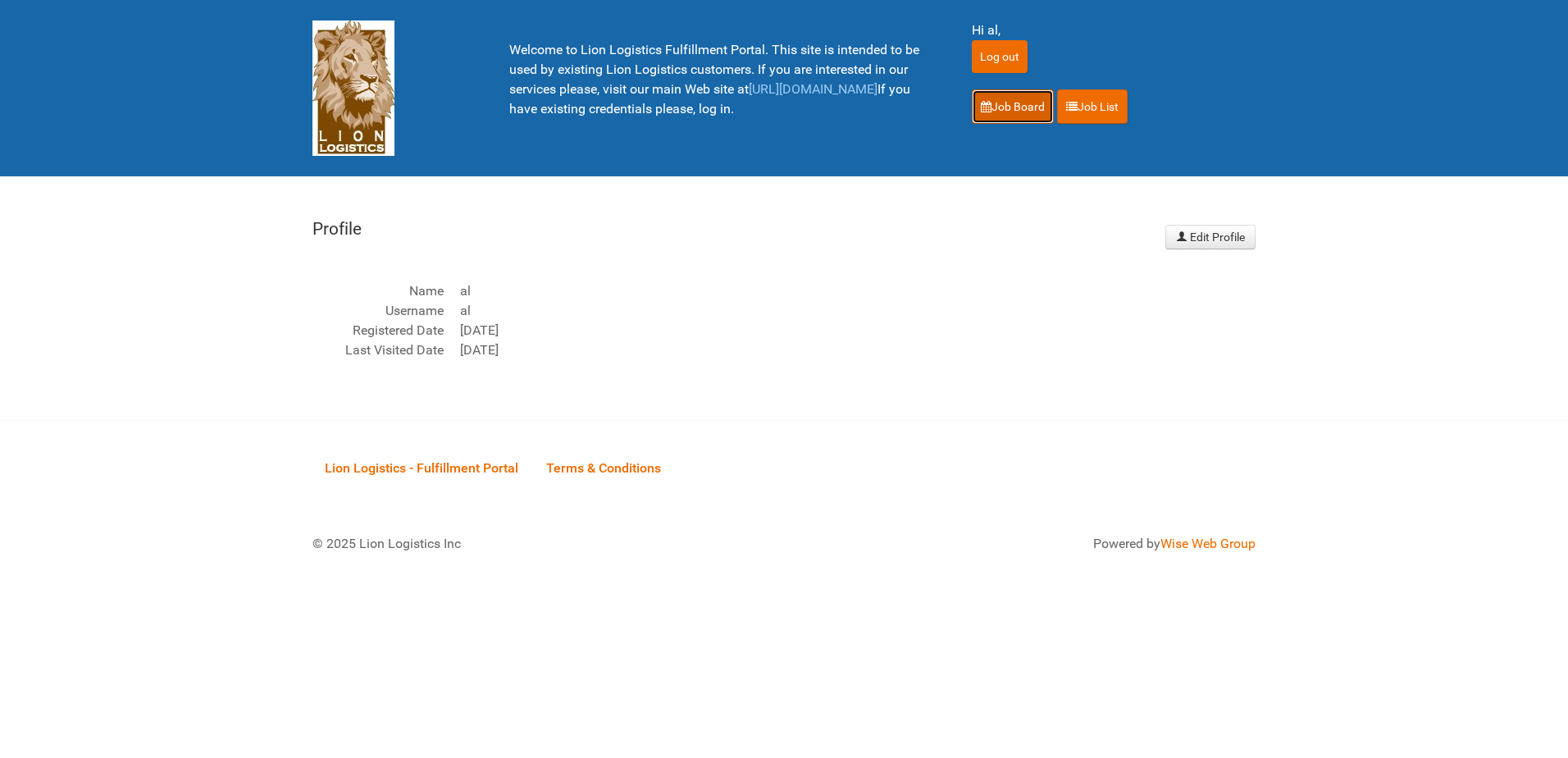
click at [1037, 101] on link "Job Board" at bounding box center [1012, 107] width 82 height 35
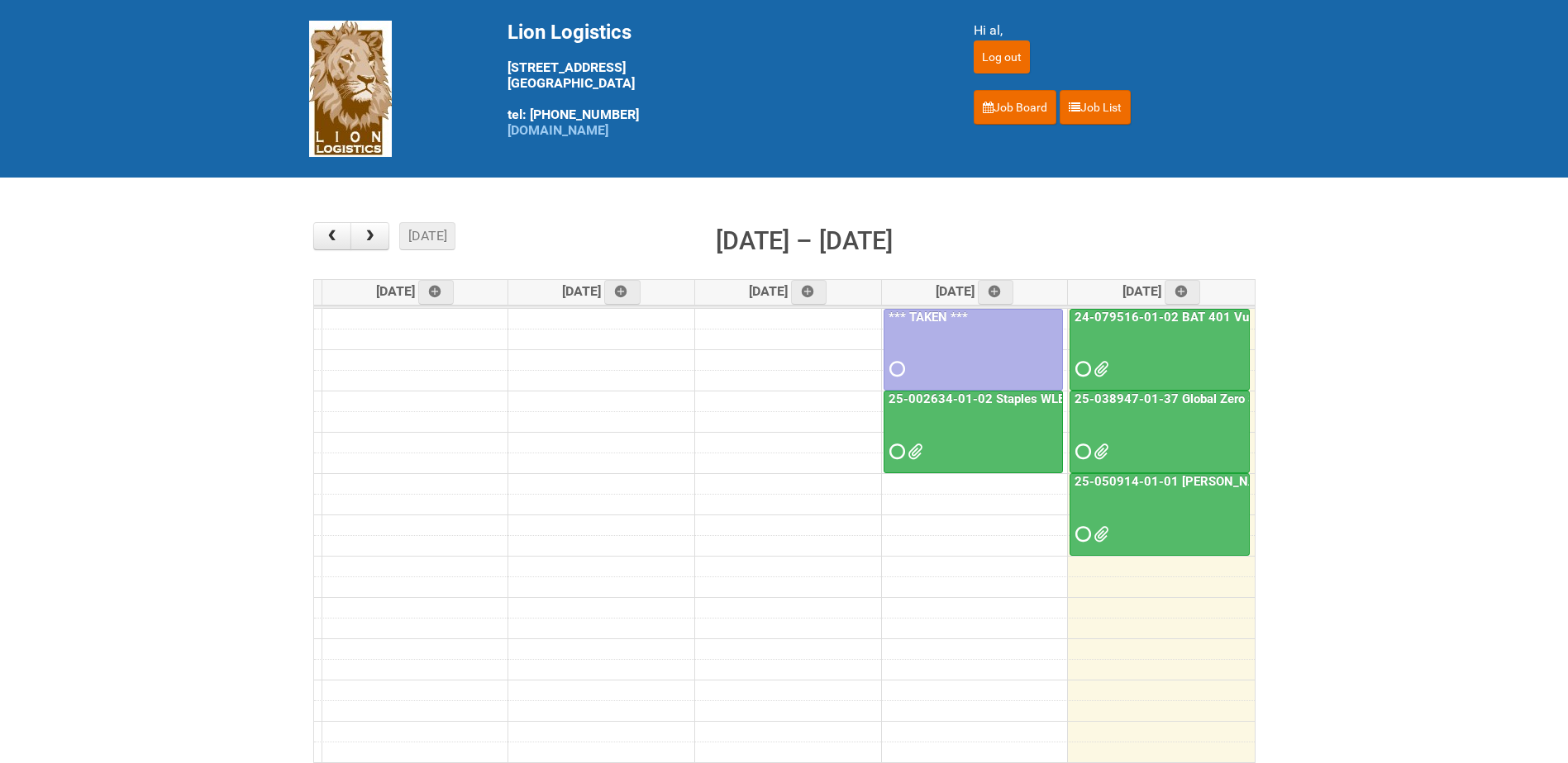
click at [370, 229] on span "button" at bounding box center [370, 235] width 16 height 13
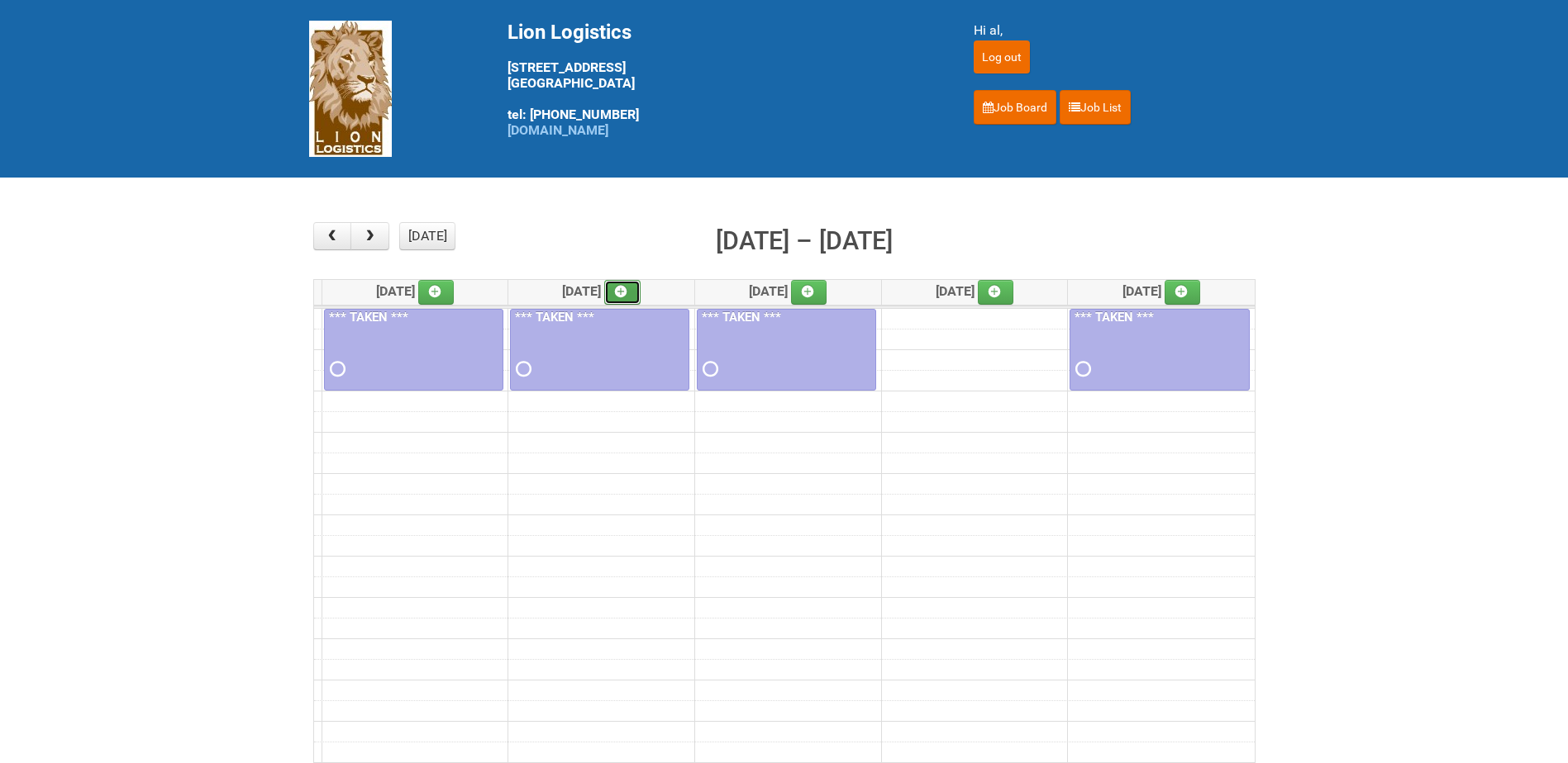
click at [627, 287] on icon at bounding box center [620, 291] width 11 height 11
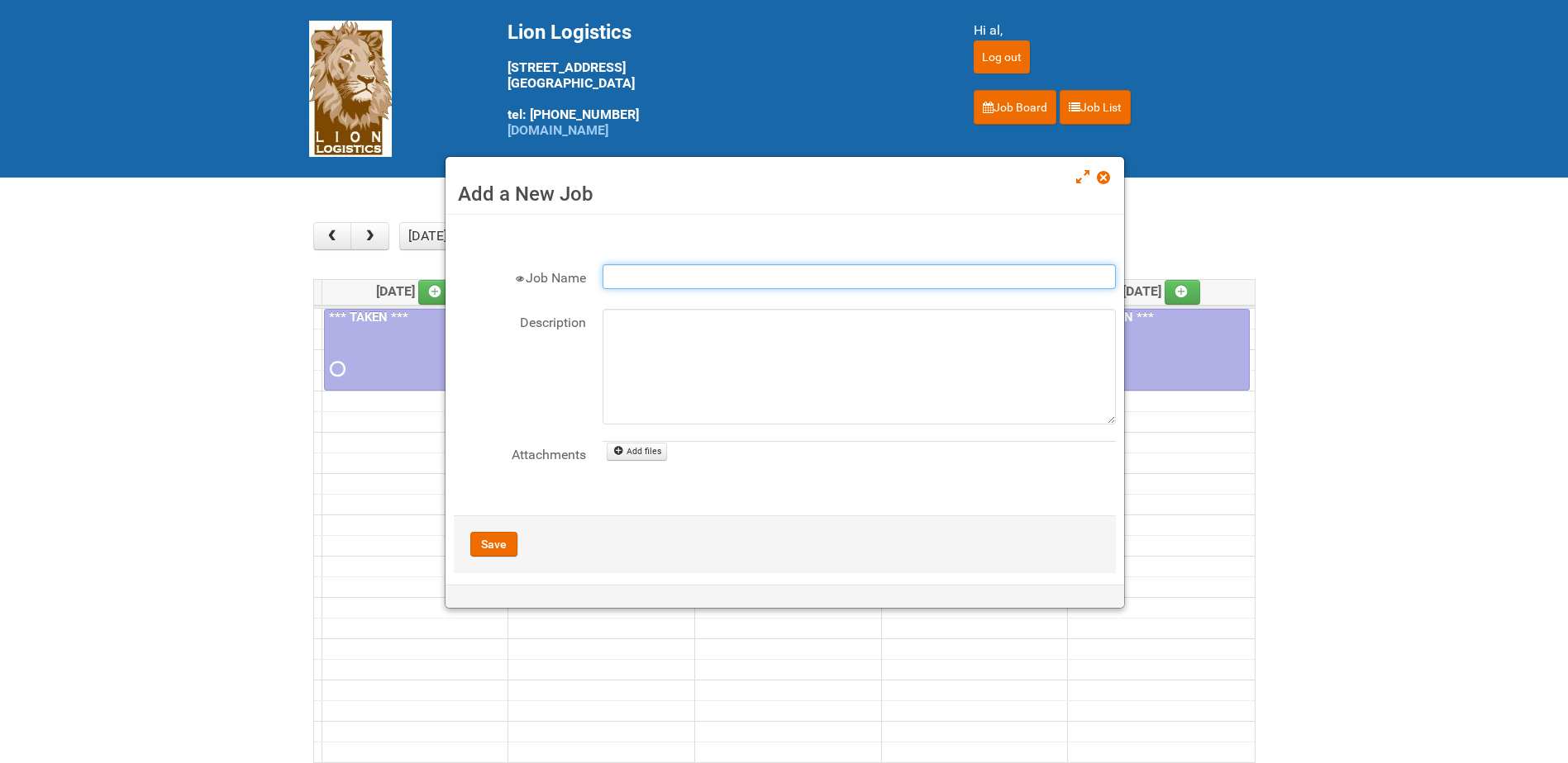
click at [736, 281] on input "Job Name" at bounding box center [859, 276] width 513 height 24
paste input "24-079516-01-02"
type input "24-079516-01-02 BAT 401 Vuse Box RCT"
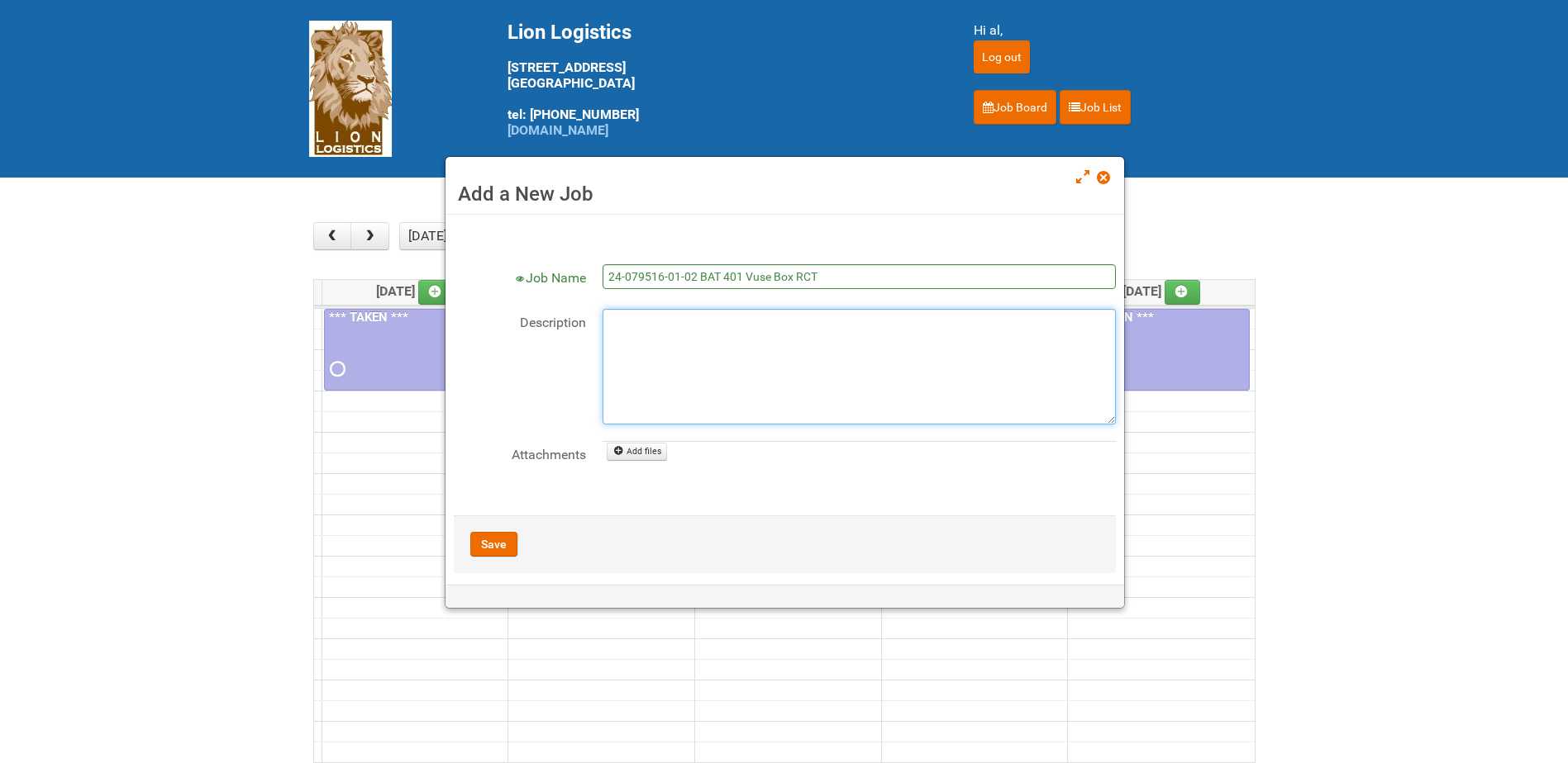
click at [667, 336] on textarea "Description" at bounding box center [859, 366] width 513 height 116
type textarea "MOR"
drag, startPoint x: 644, startPoint y: 327, endPoint x: 572, endPoint y: 326, distance: 72.0
click at [572, 326] on div "Description MOR" at bounding box center [784, 366] width 662 height 116
click at [703, 336] on textarea "Description" at bounding box center [859, 366] width 513 height 116
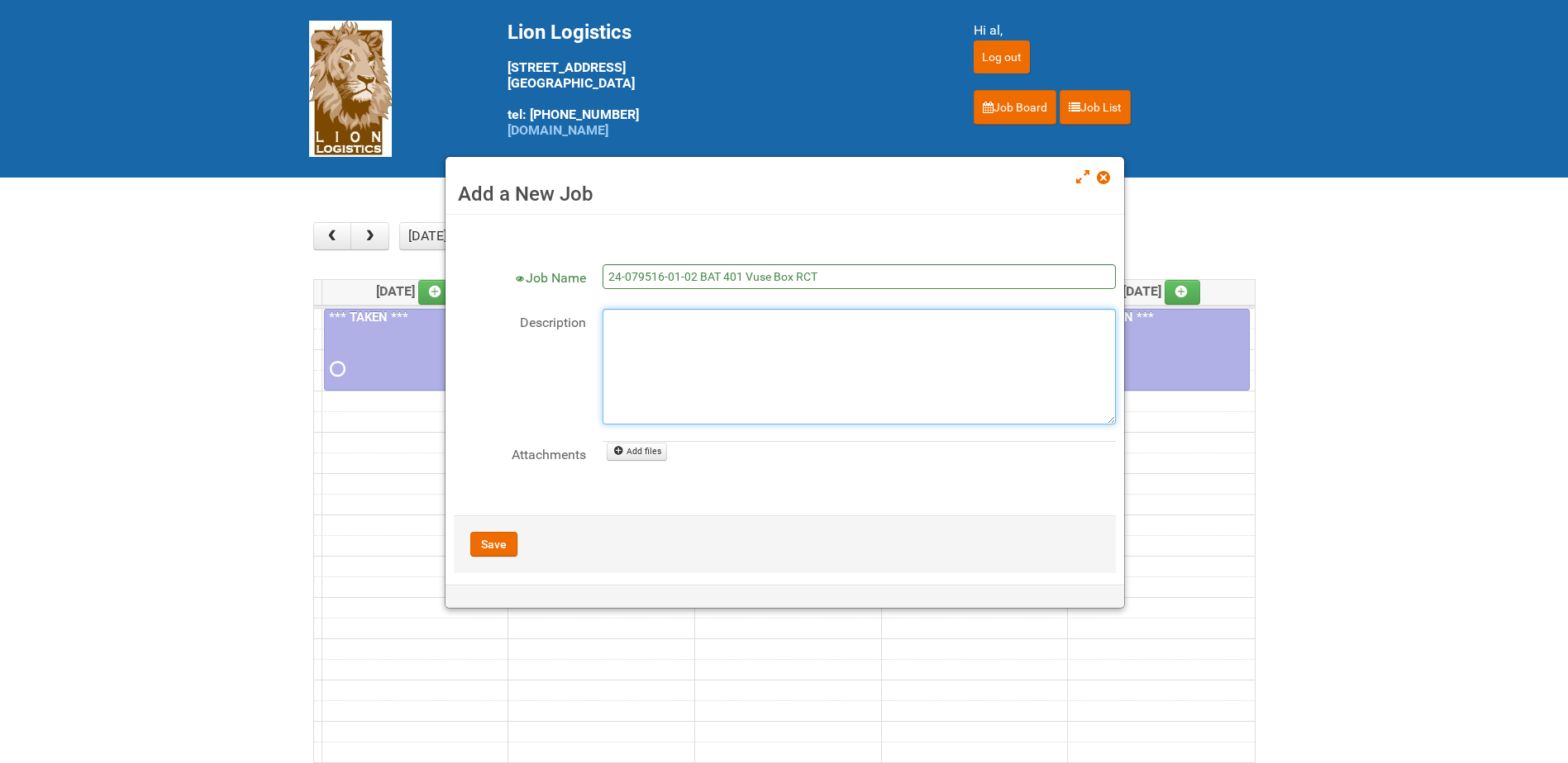
type textarea "w"
type textarea "Will upload files Tuesday AM"
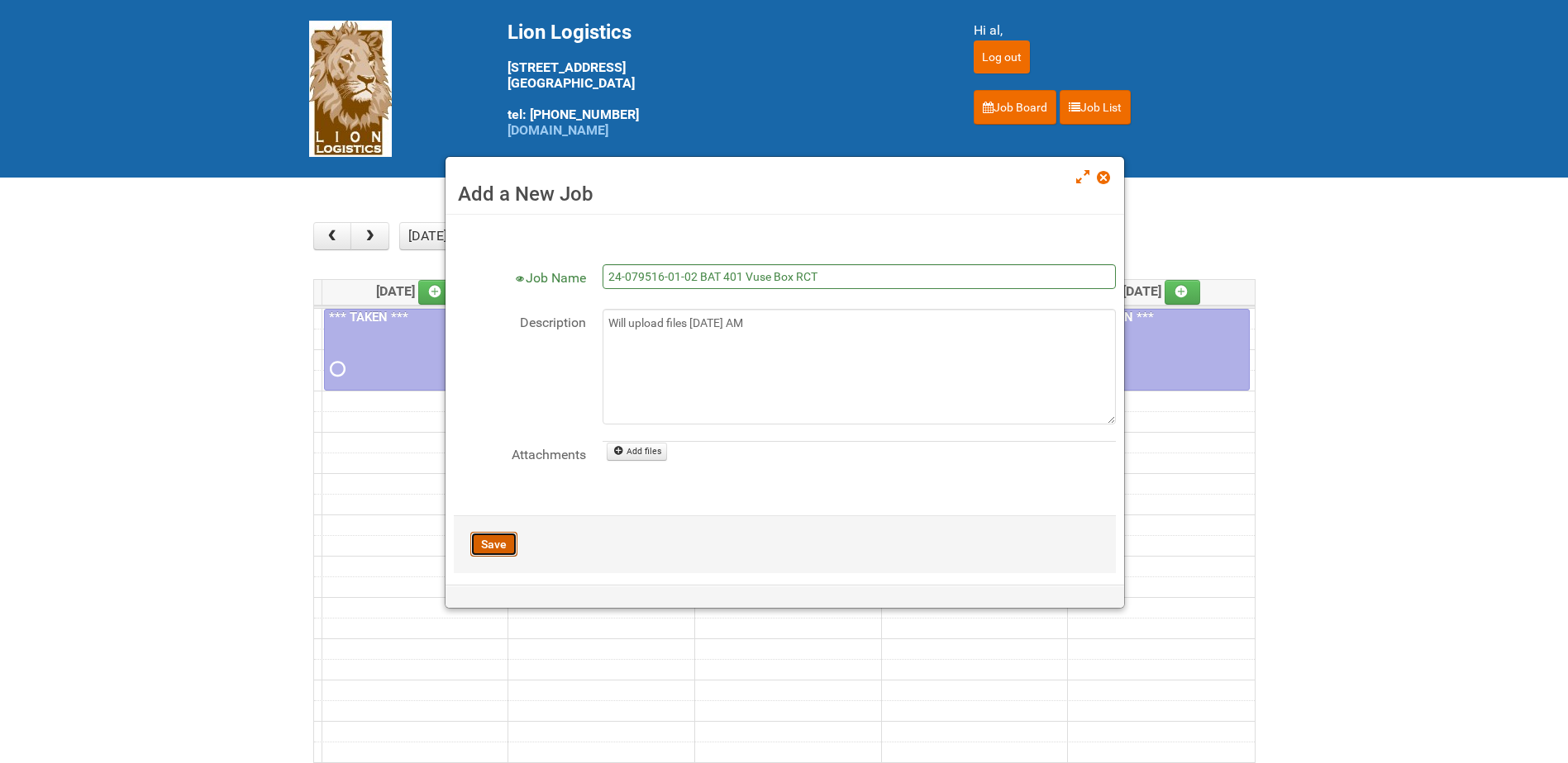
click at [499, 542] on button "Save" at bounding box center [494, 544] width 47 height 24
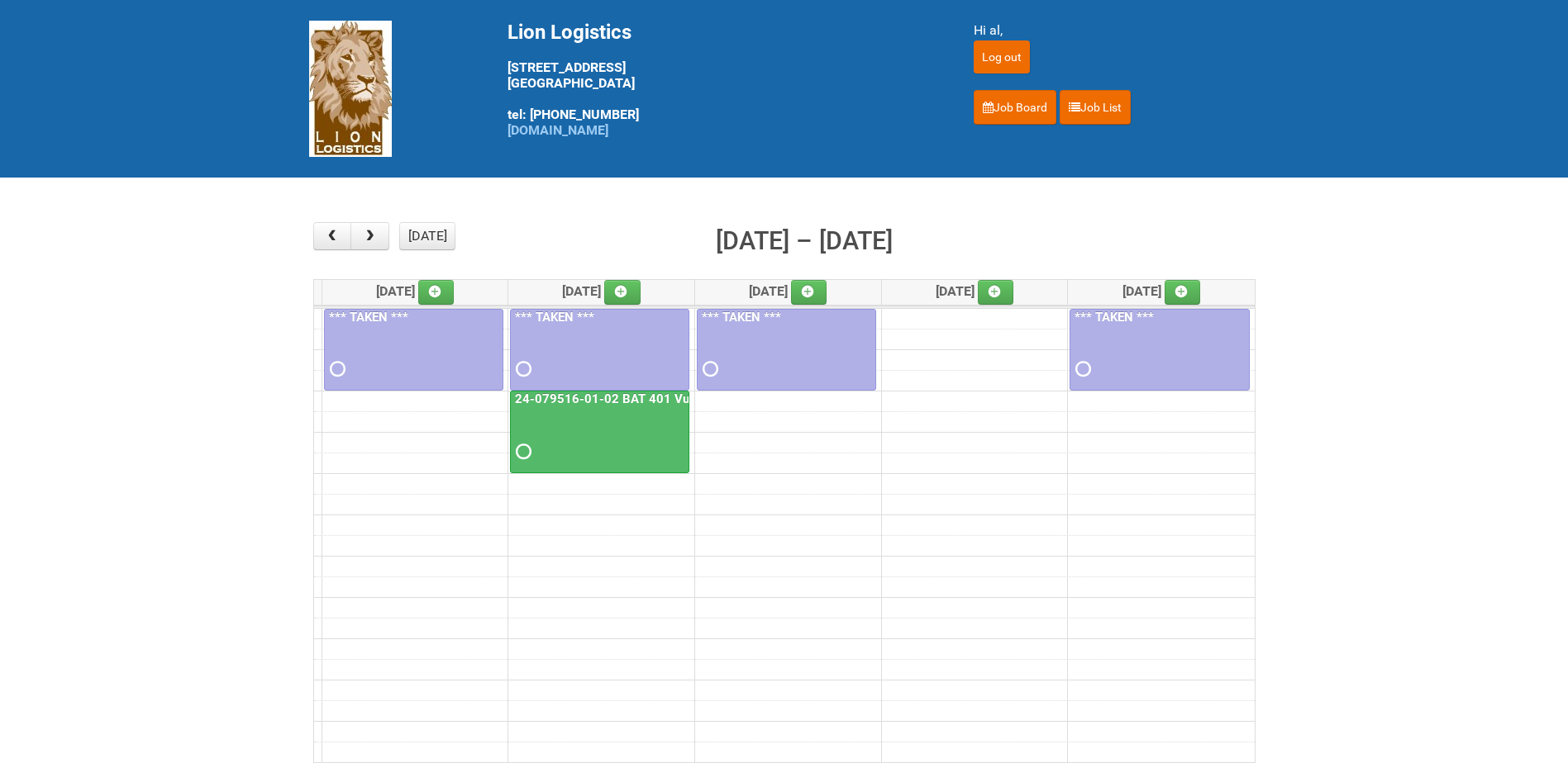
click at [589, 419] on div at bounding box center [599, 438] width 176 height 54
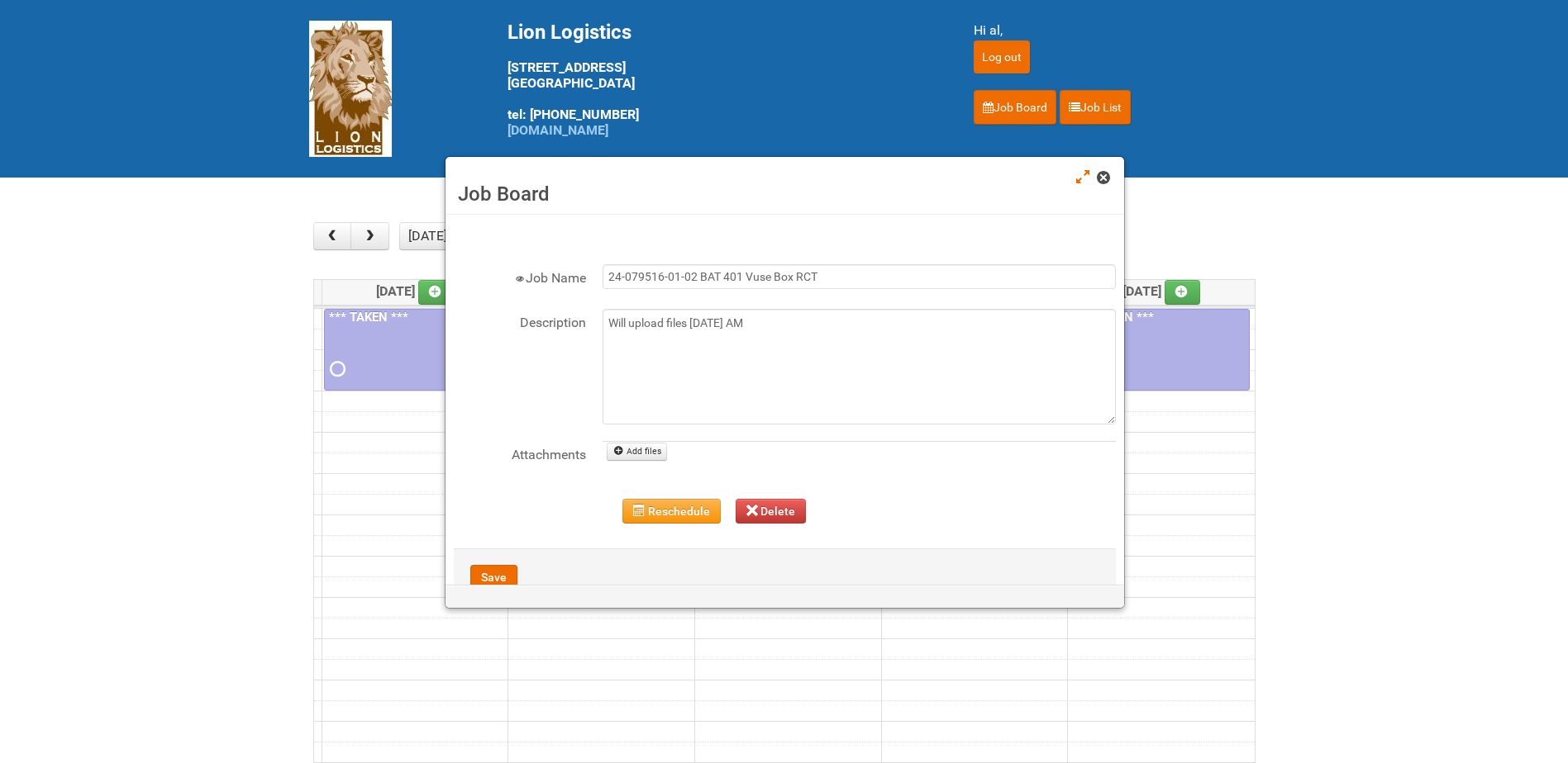
click at [1104, 174] on span at bounding box center [1102, 177] width 11 height 11
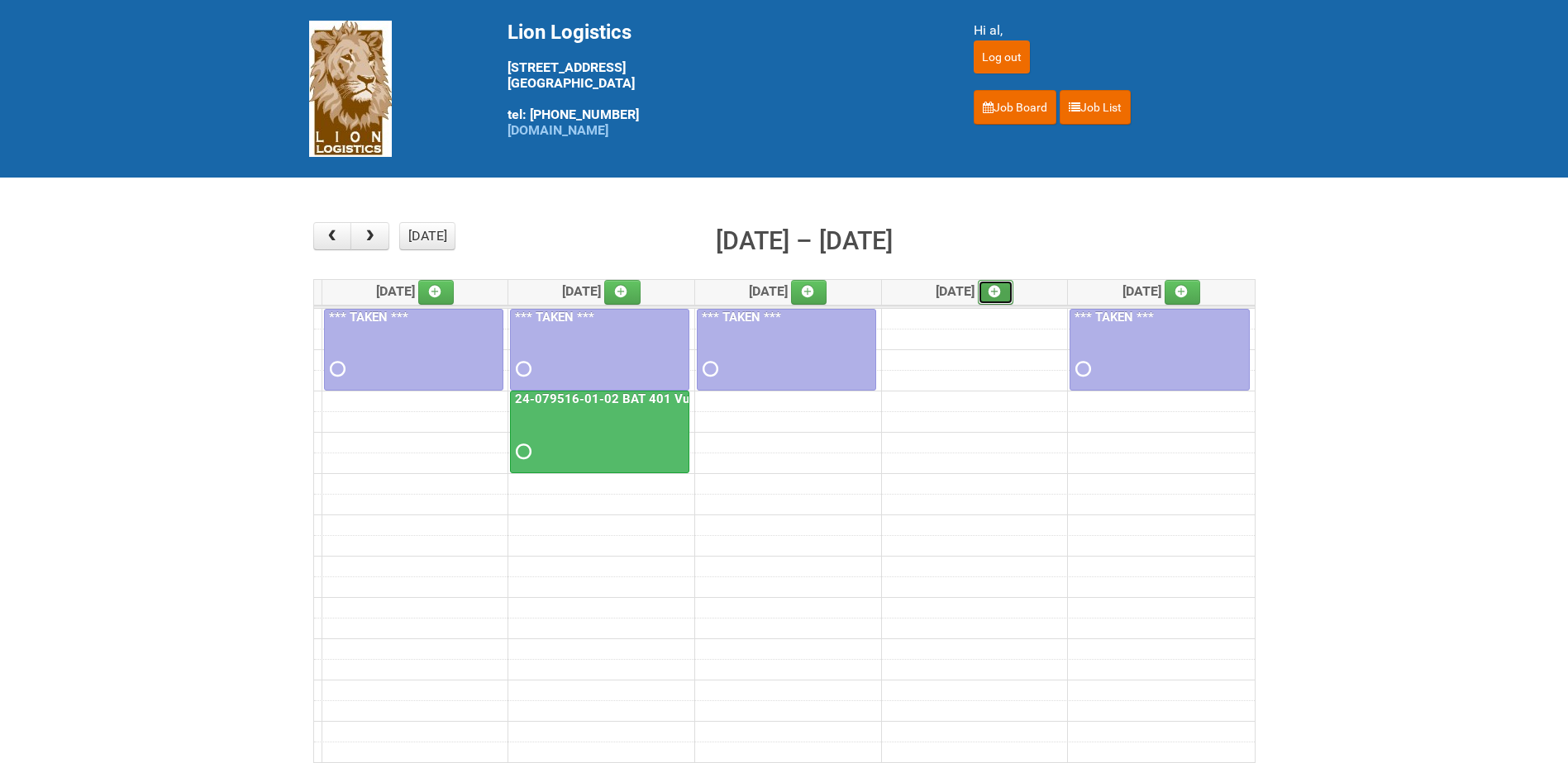
click at [1007, 294] on link at bounding box center [996, 292] width 37 height 24
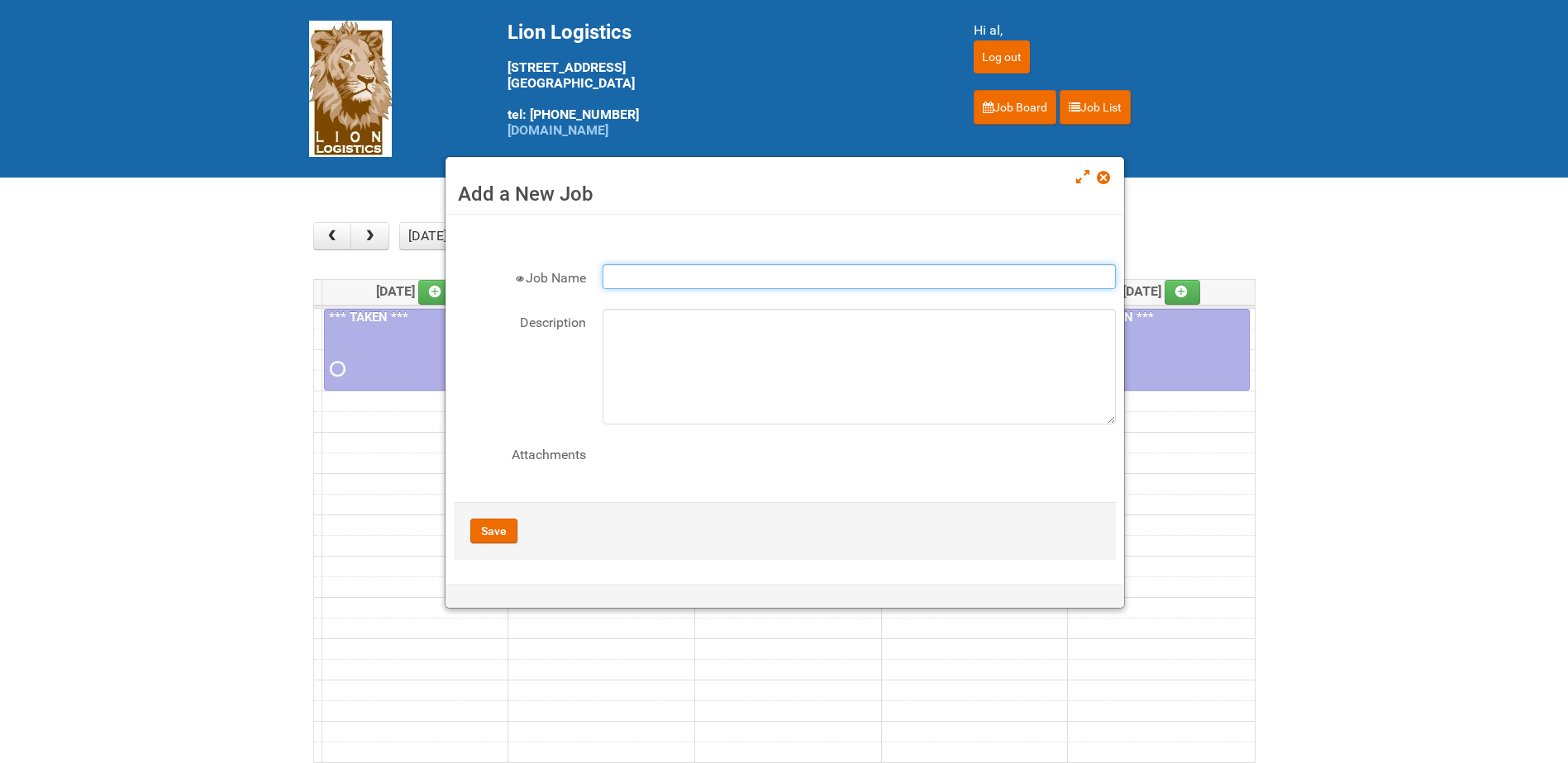
click at [729, 272] on input "Job Name" at bounding box center [859, 276] width 513 height 24
paste input "24-079516-01-02"
type input "24-079516-01-02 BAT 401 Vuse Box RCT"
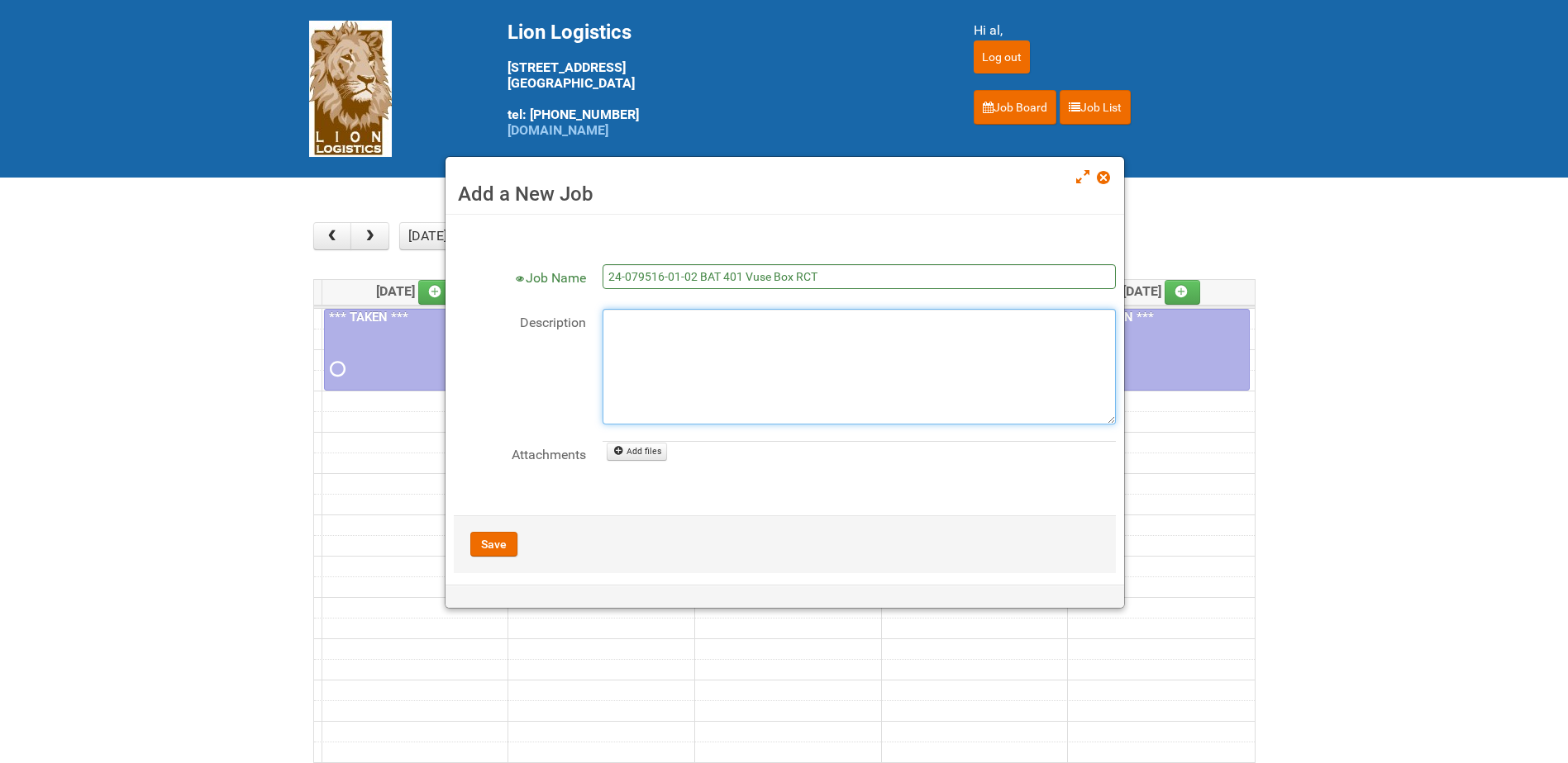
click at [698, 346] on textarea "Description" at bounding box center [859, 366] width 513 height 116
type textarea "Will upload files Thursday AM."
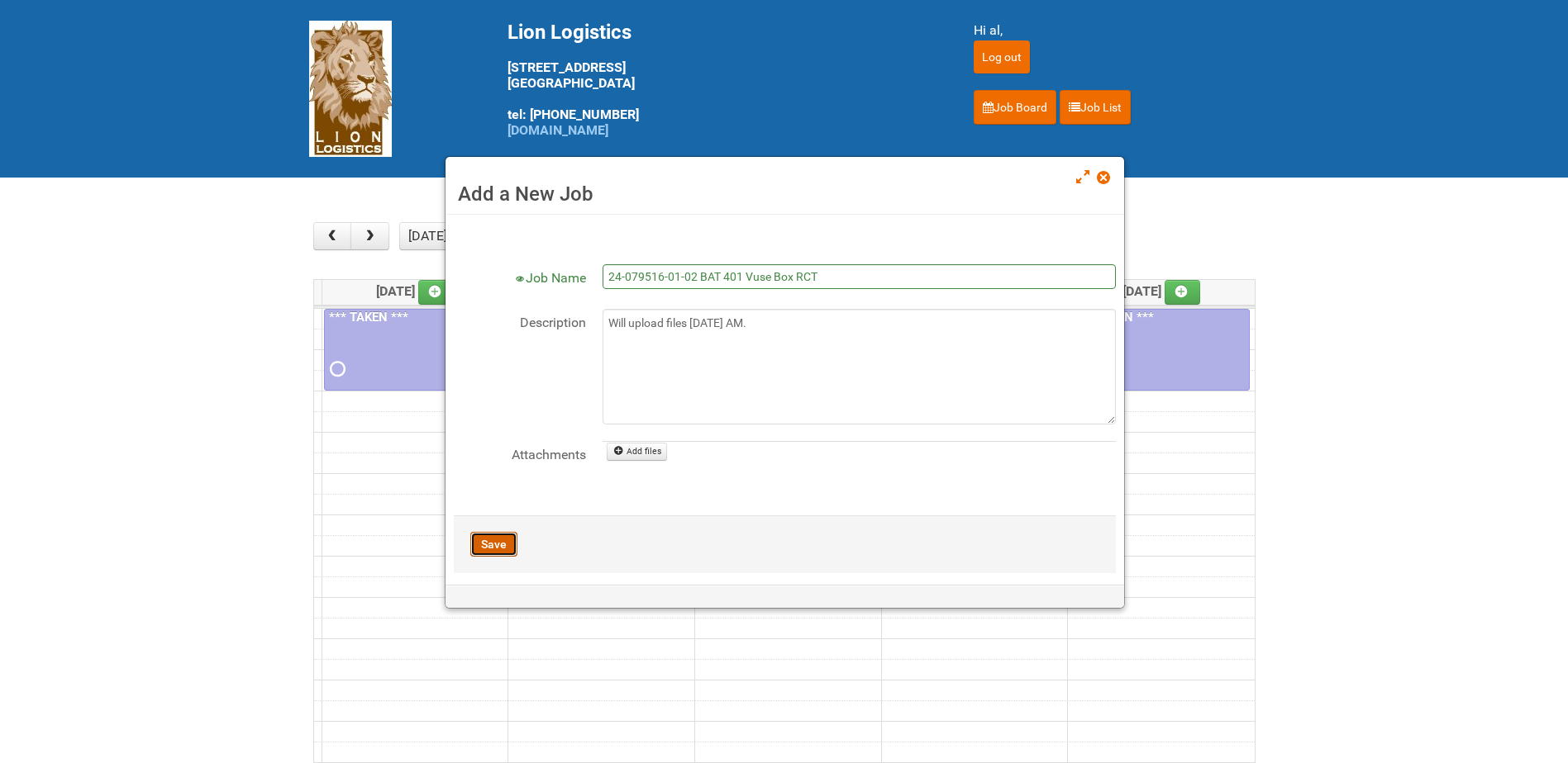
click at [492, 535] on button "Save" at bounding box center [494, 544] width 47 height 24
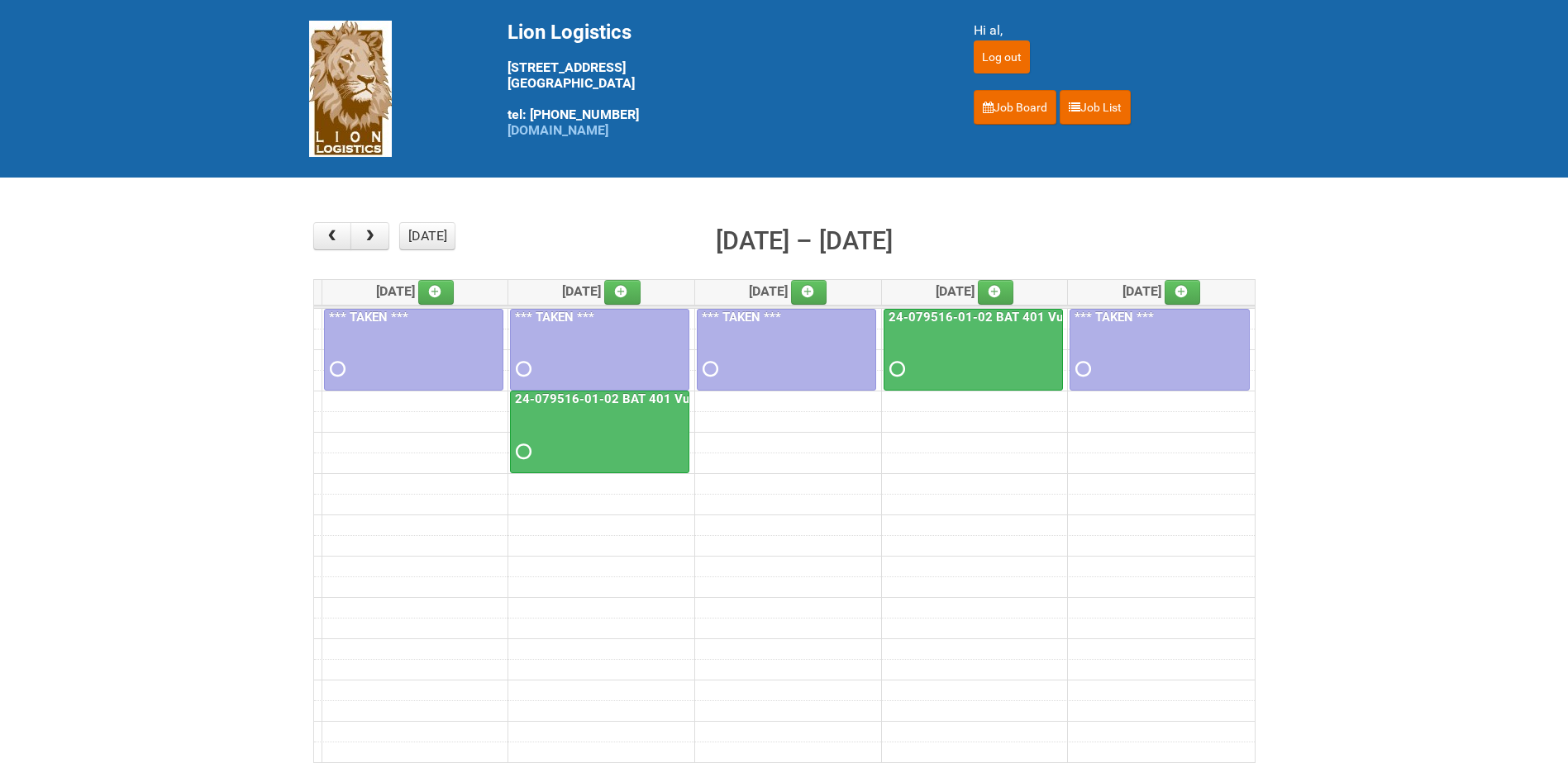
click at [160, 537] on main "× ■ - My Jobs ■ - Other Jobs Add today month week Sep 22 – 26, 2025 Mon 9/22 Tu…" at bounding box center [784, 515] width 1568 height 675
